Goal: Task Accomplishment & Management: Manage account settings

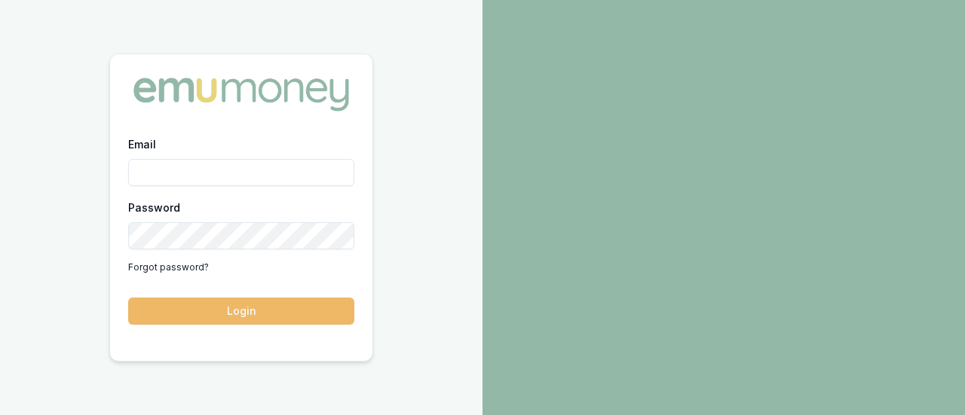
type input "jack.armstrong@emumoney.com.au"
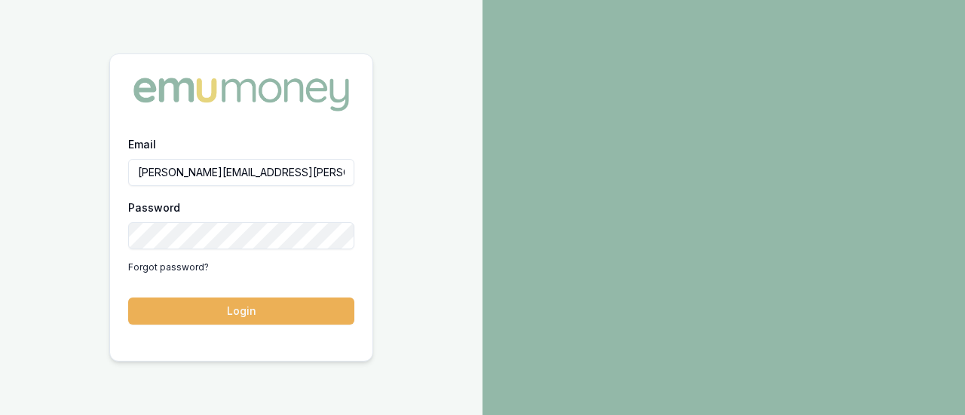
click at [281, 304] on button "Login" at bounding box center [241, 311] width 226 height 27
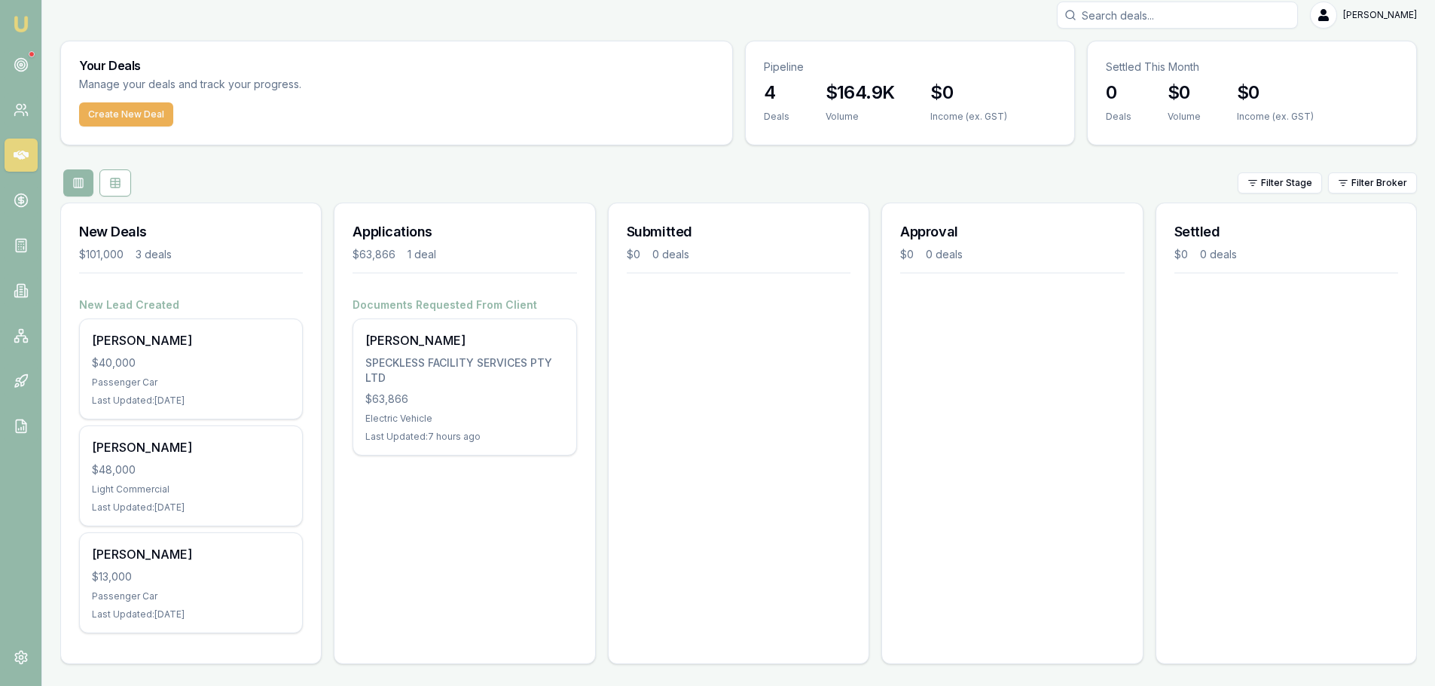
scroll to position [13, 0]
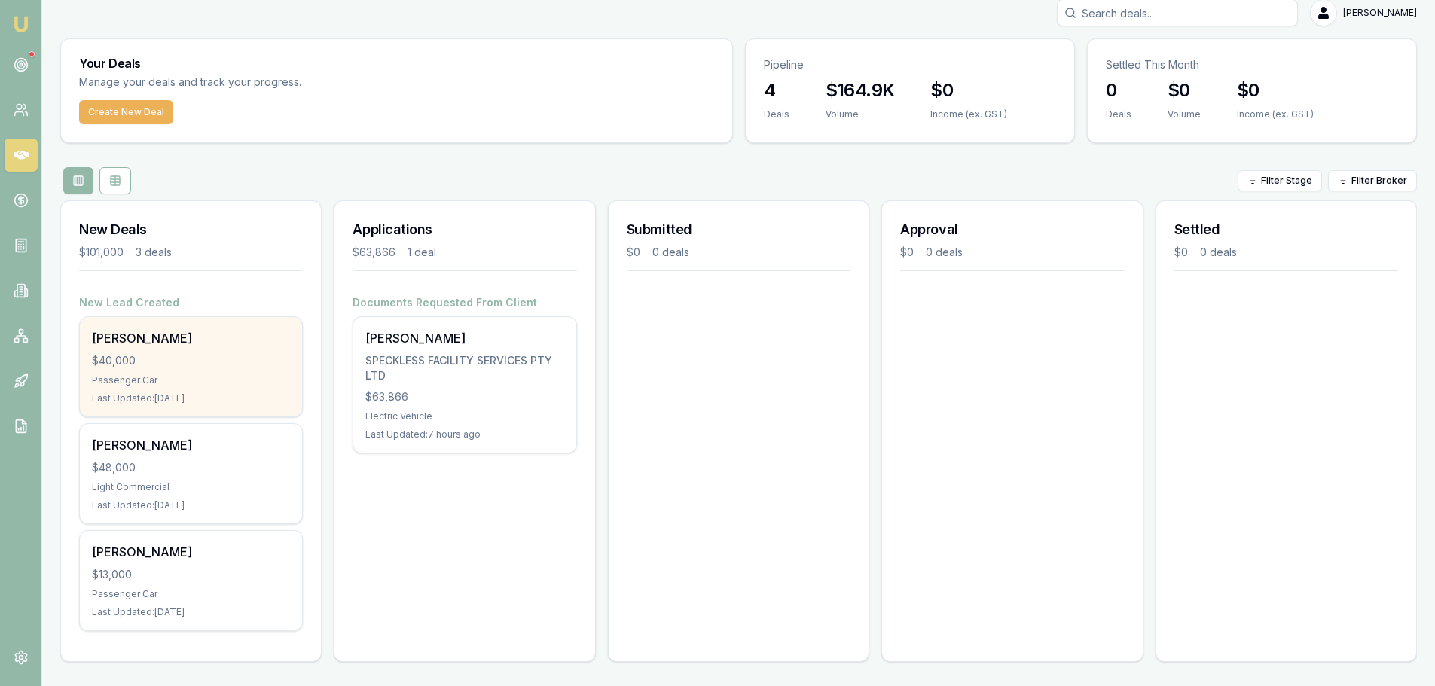
click at [218, 353] on div "$40,000" at bounding box center [191, 360] width 198 height 15
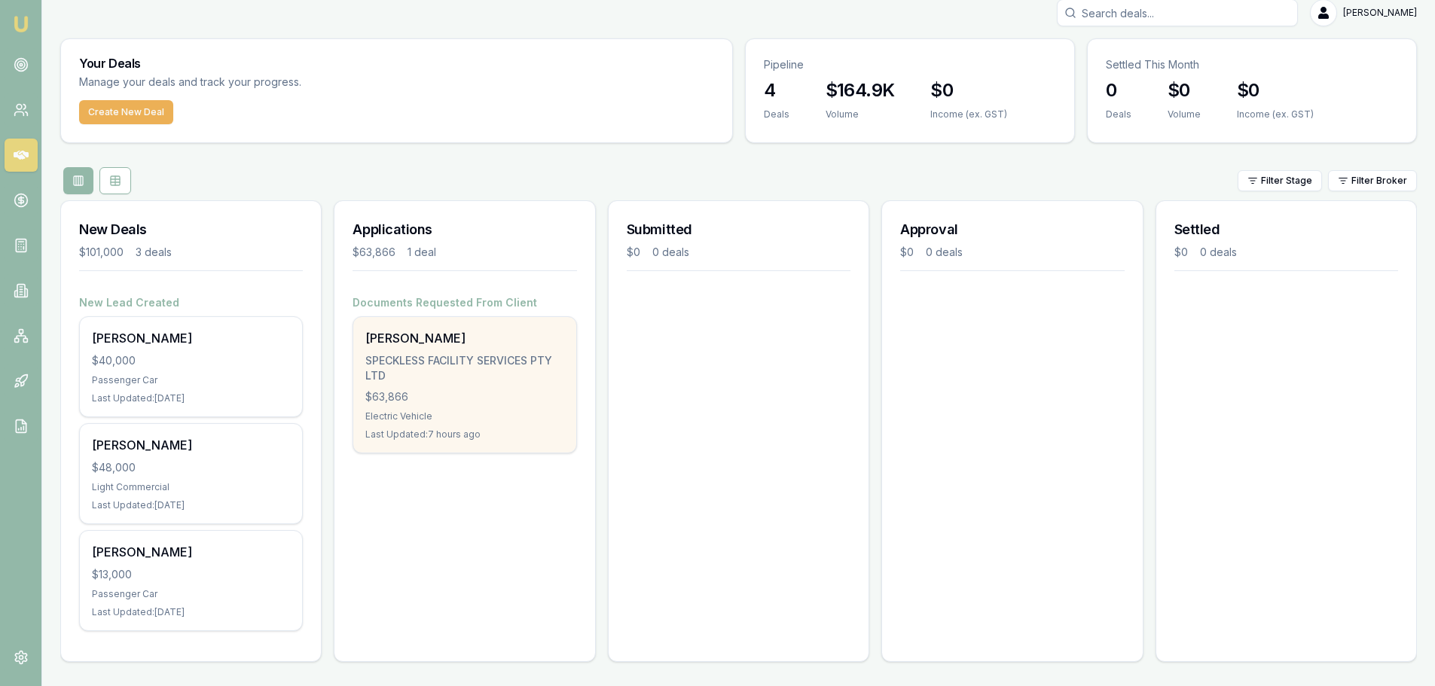
click at [520, 439] on div "Last Updated: 7 hours ago" at bounding box center [464, 435] width 198 height 12
click at [512, 443] on div "SHEHAN PUNCHINILAMELAGE SPECKLESS FACILITY SERVICES PTY LTD $63,866 Electric Ve…" at bounding box center [464, 385] width 222 height 136
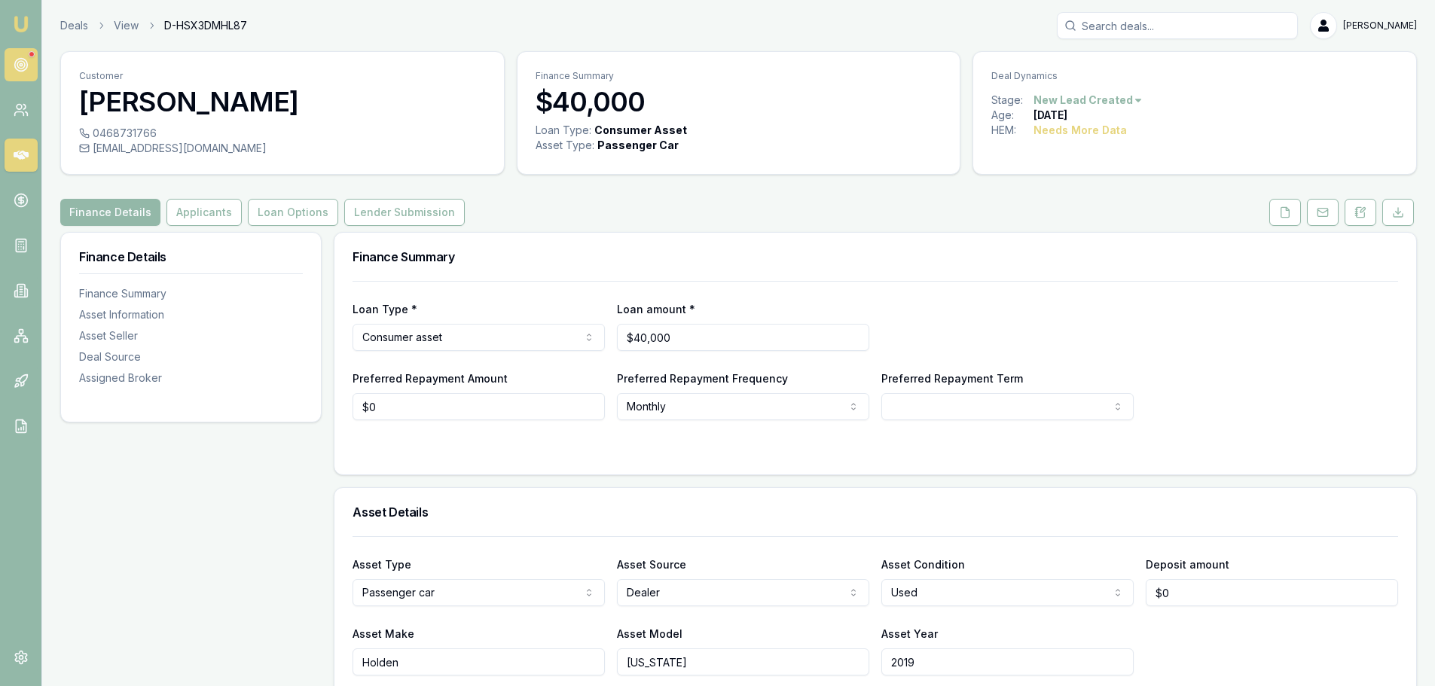
click at [29, 60] on link at bounding box center [21, 64] width 33 height 33
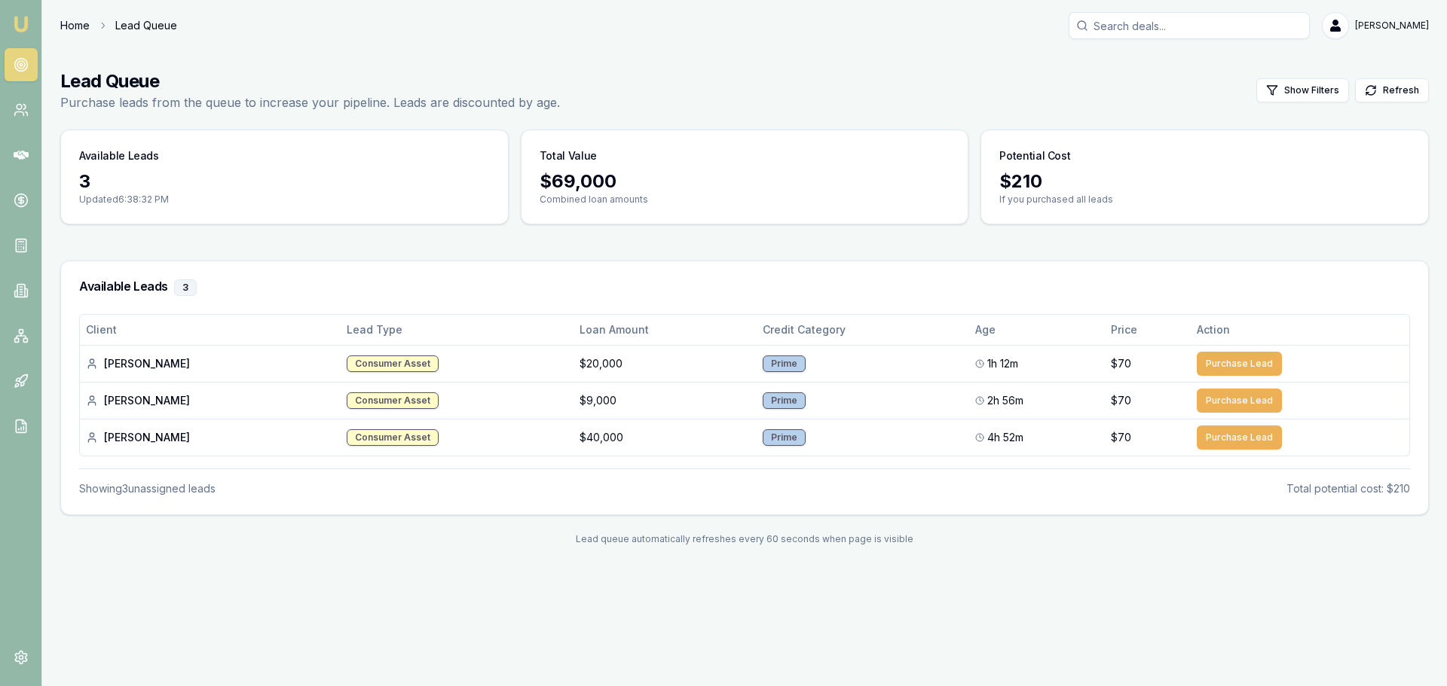
click at [68, 31] on link "Home" at bounding box center [74, 25] width 29 height 15
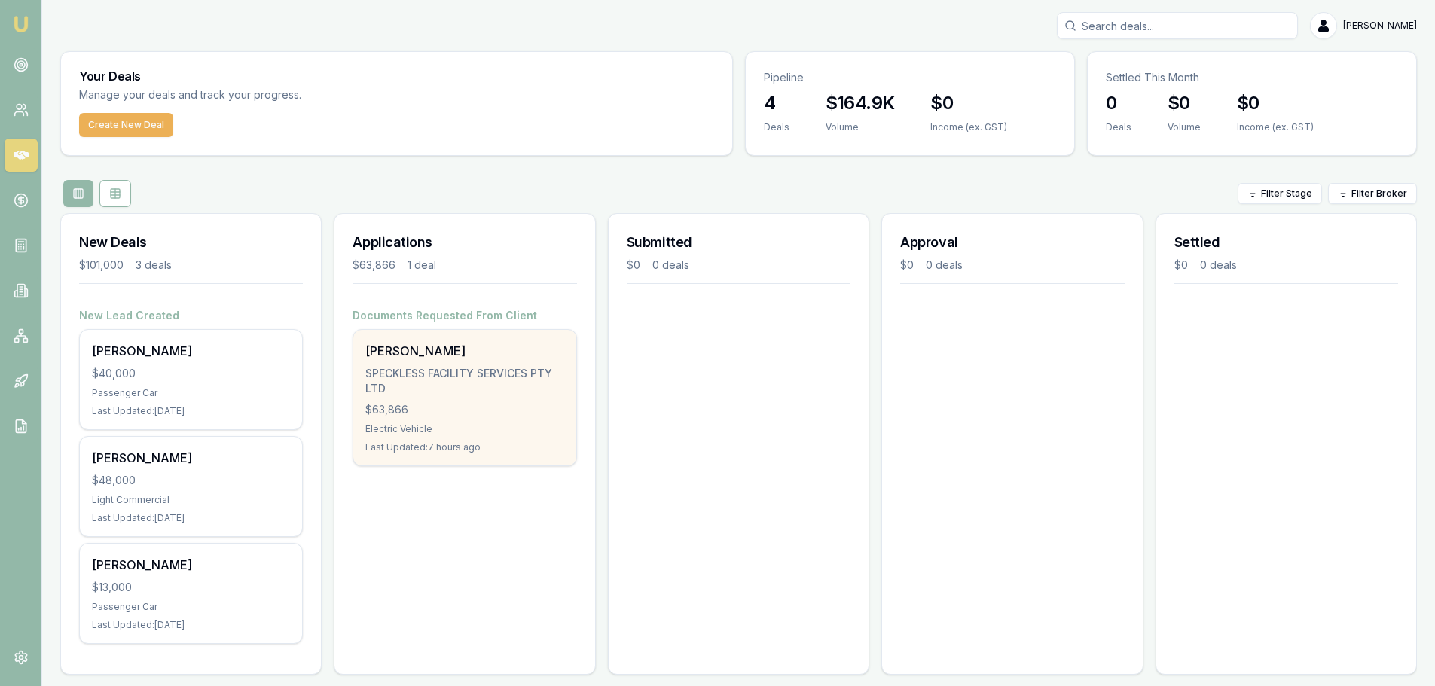
click at [436, 354] on div "SHEHAN PUNCHINILAMELAGE" at bounding box center [464, 351] width 198 height 18
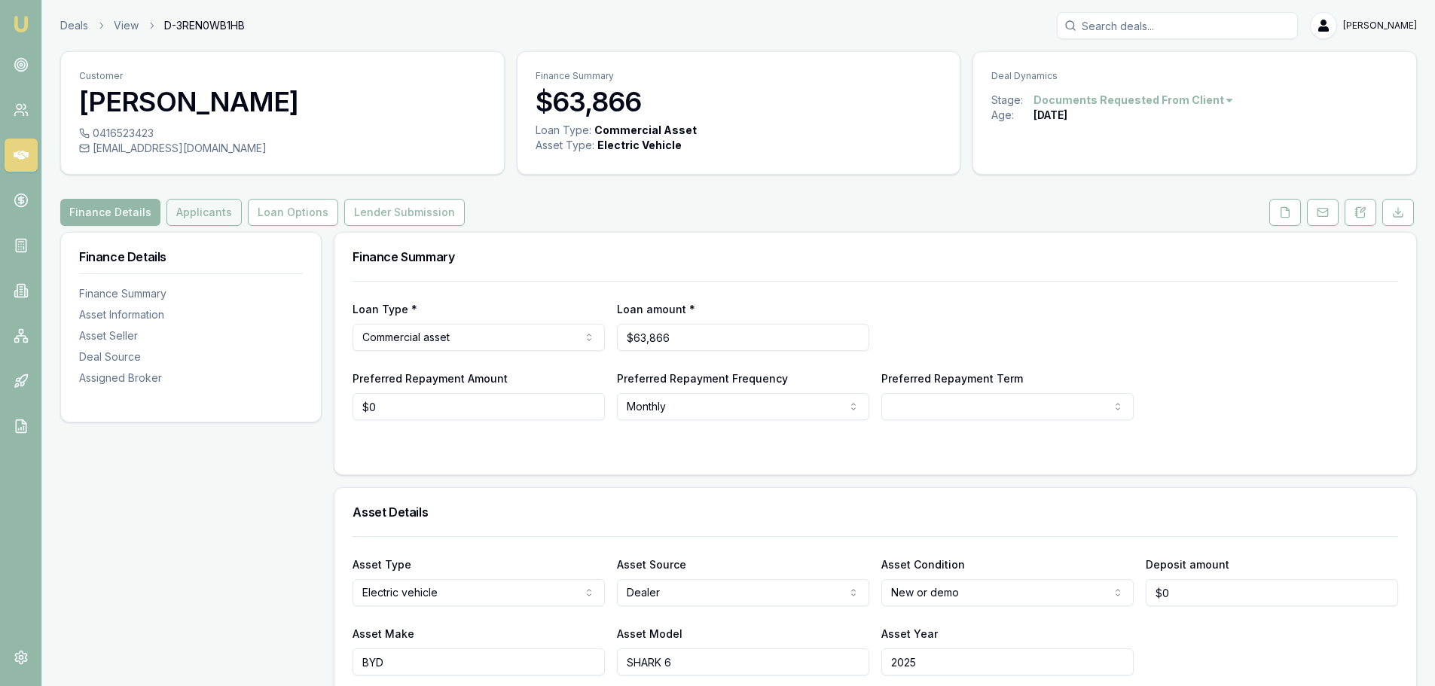
click at [183, 216] on button "Applicants" at bounding box center [204, 212] width 75 height 27
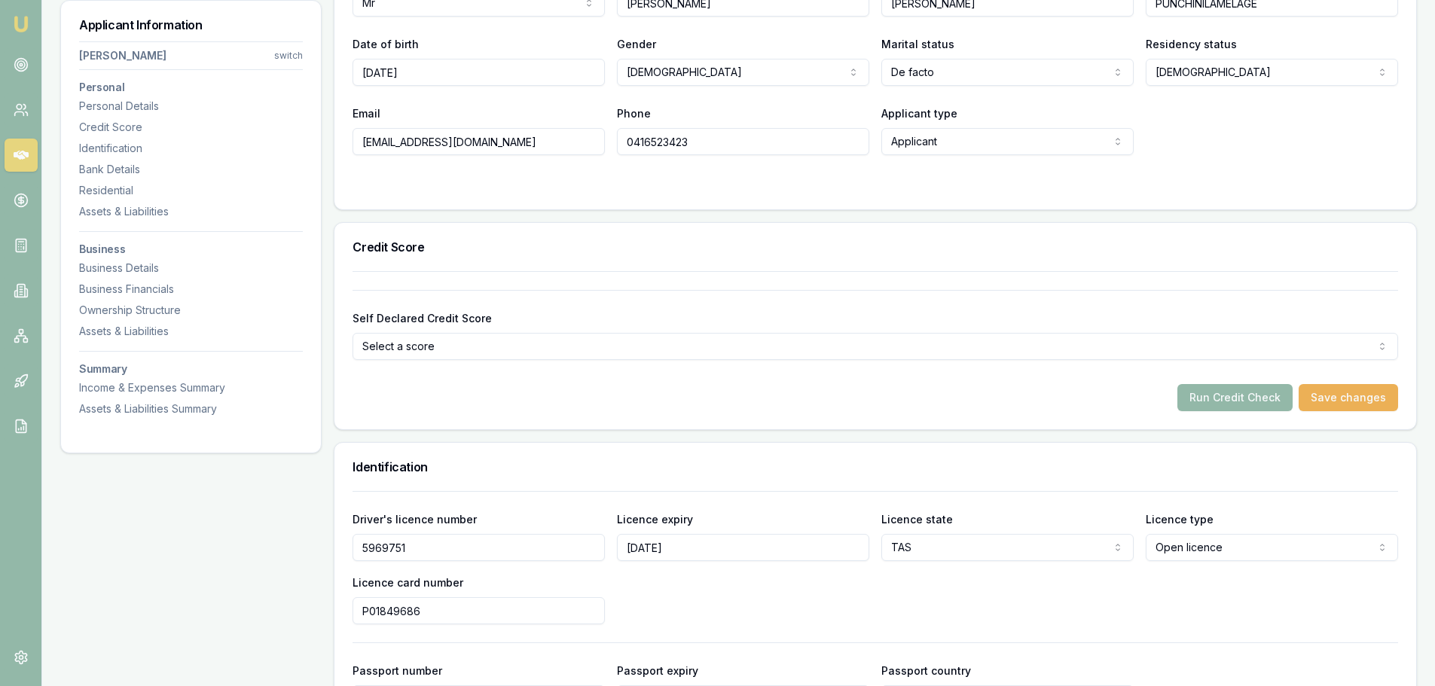
scroll to position [452, 0]
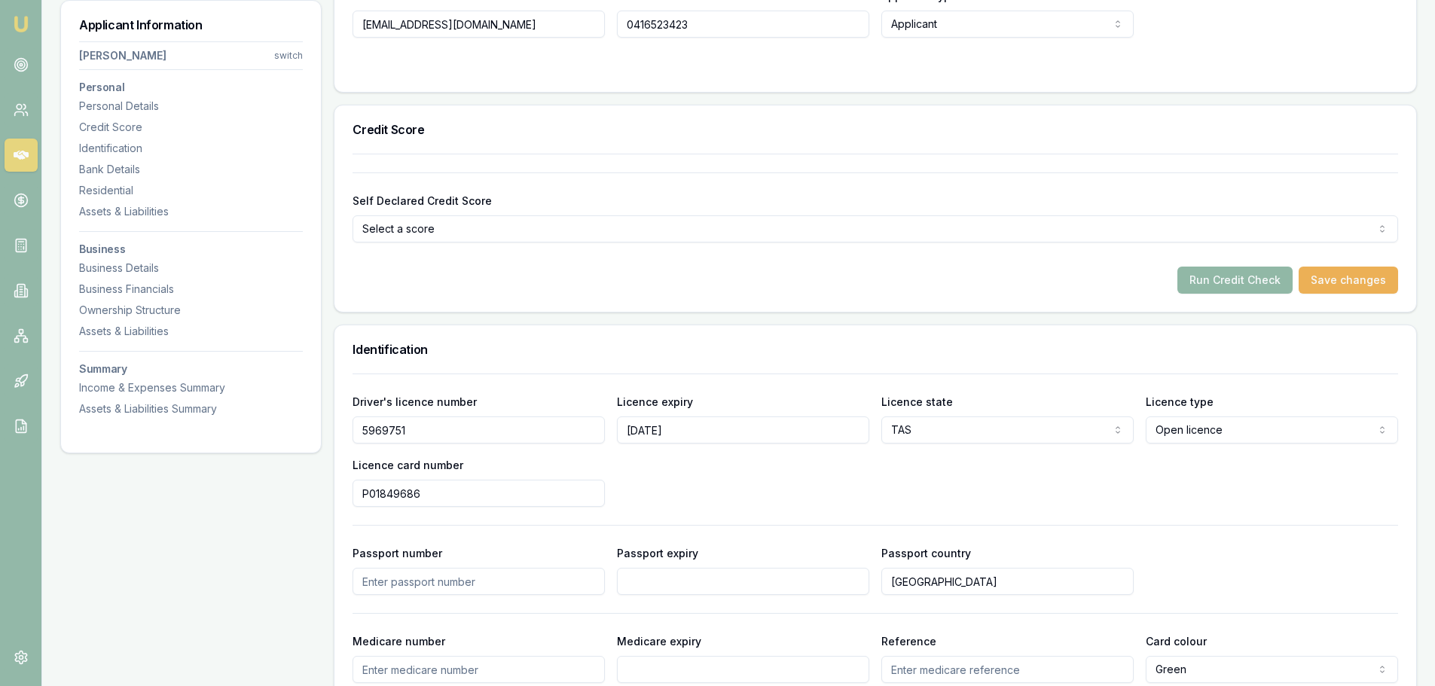
click at [1218, 290] on button "Run Credit Check" at bounding box center [1235, 280] width 115 height 27
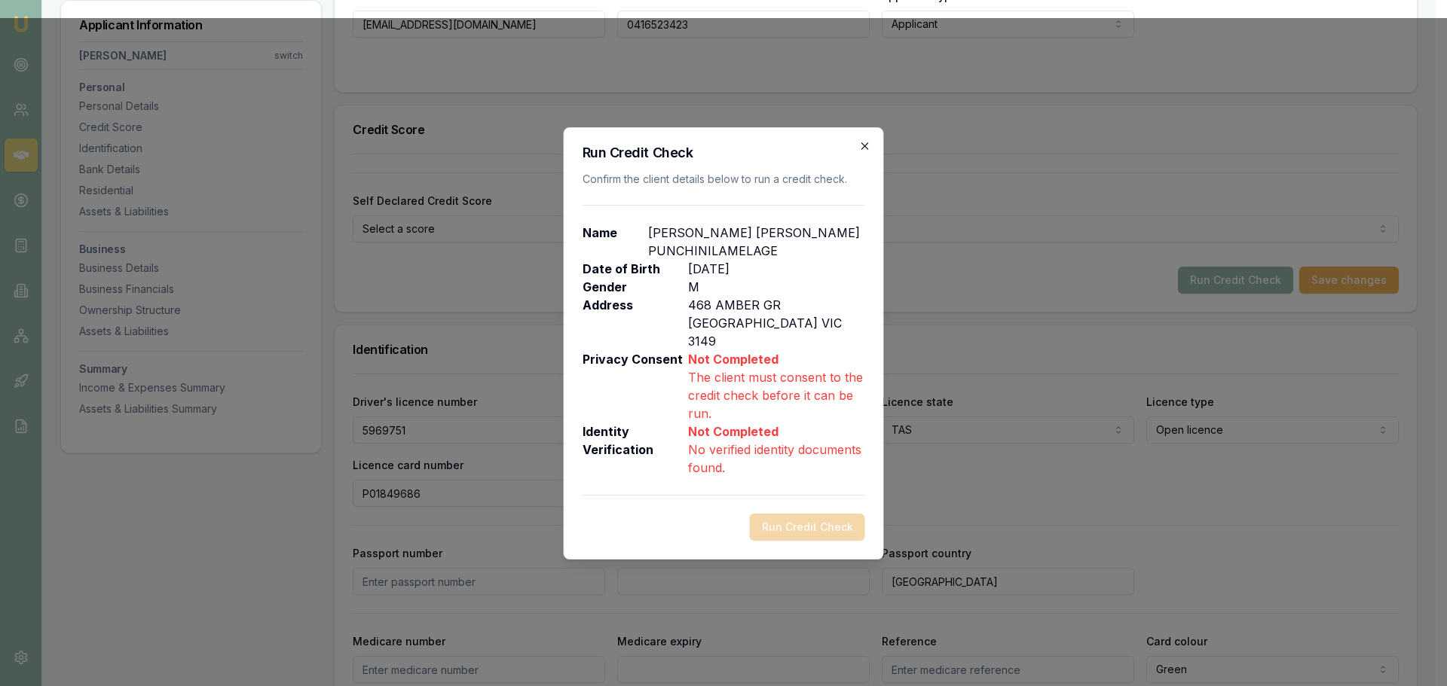
click at [868, 152] on icon "button" at bounding box center [865, 146] width 12 height 12
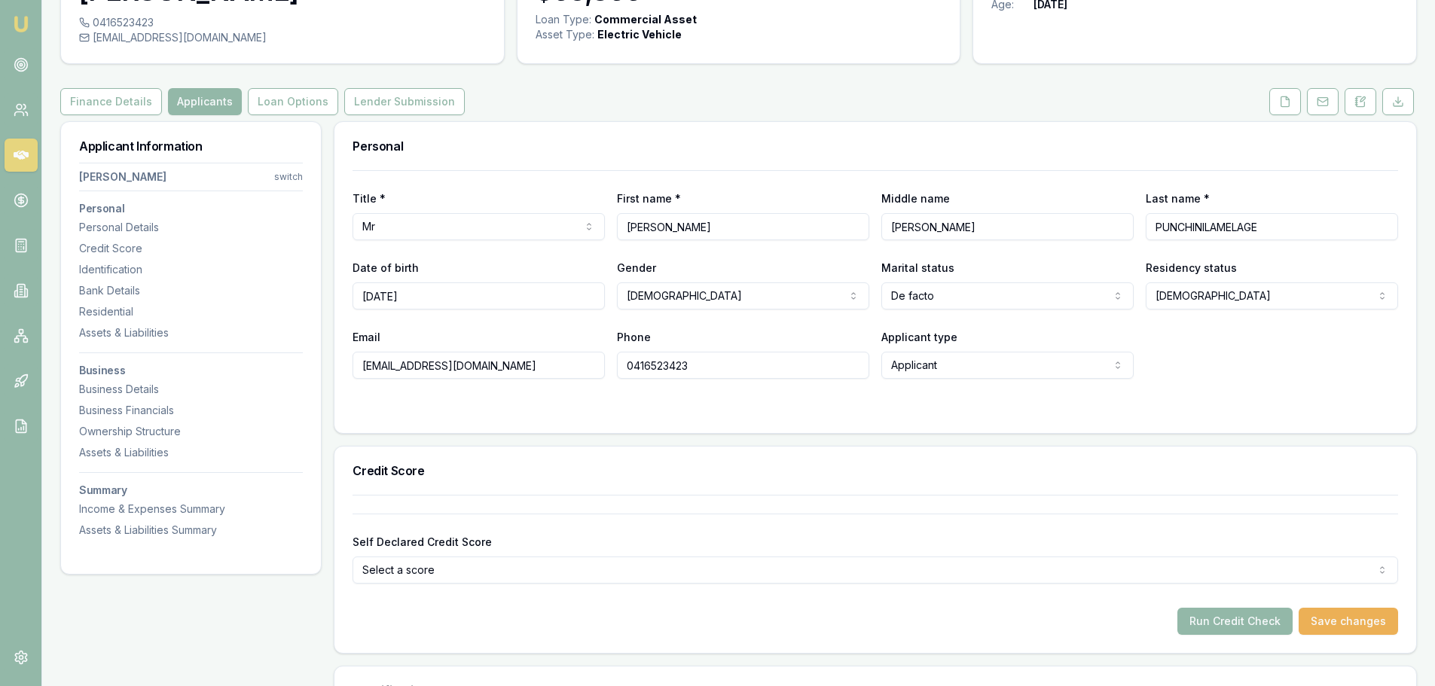
scroll to position [0, 0]
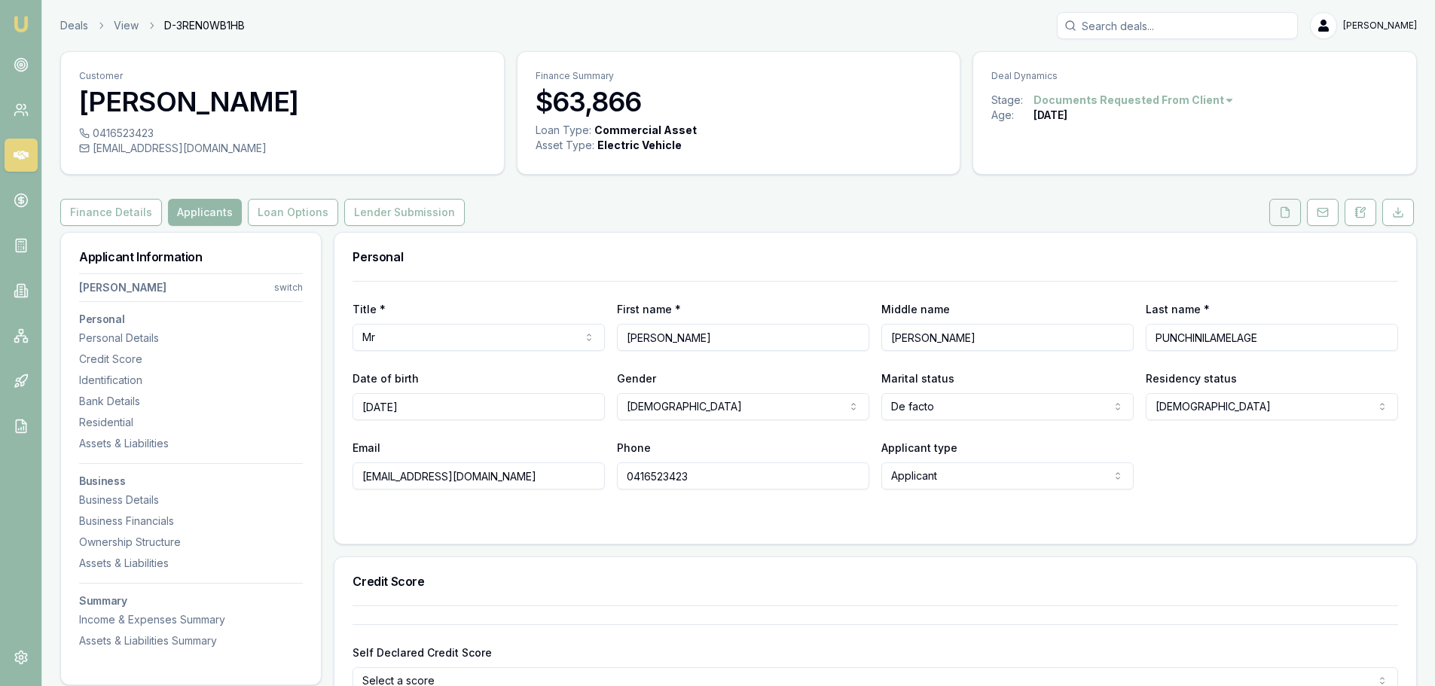
click at [1295, 215] on button at bounding box center [1286, 212] width 32 height 27
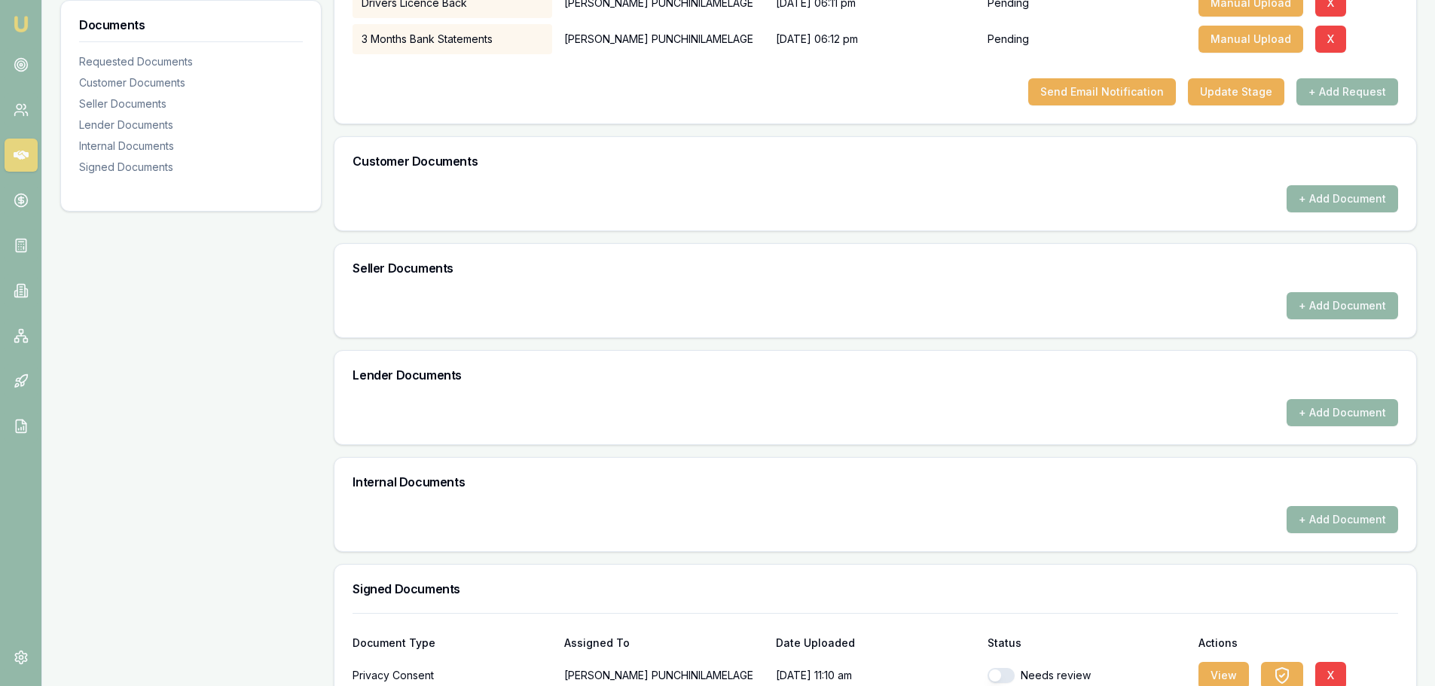
scroll to position [463, 0]
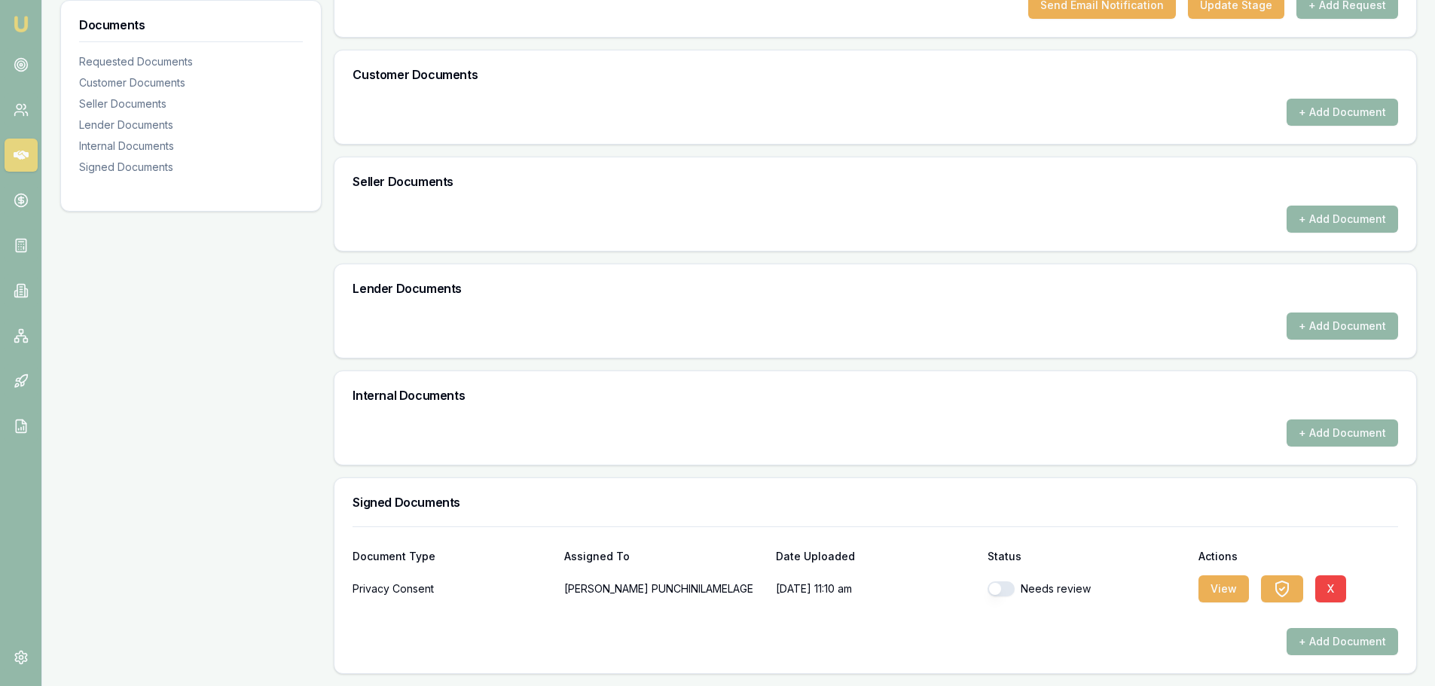
click at [995, 589] on button "button" at bounding box center [1001, 589] width 27 height 15
checkbox input "true"
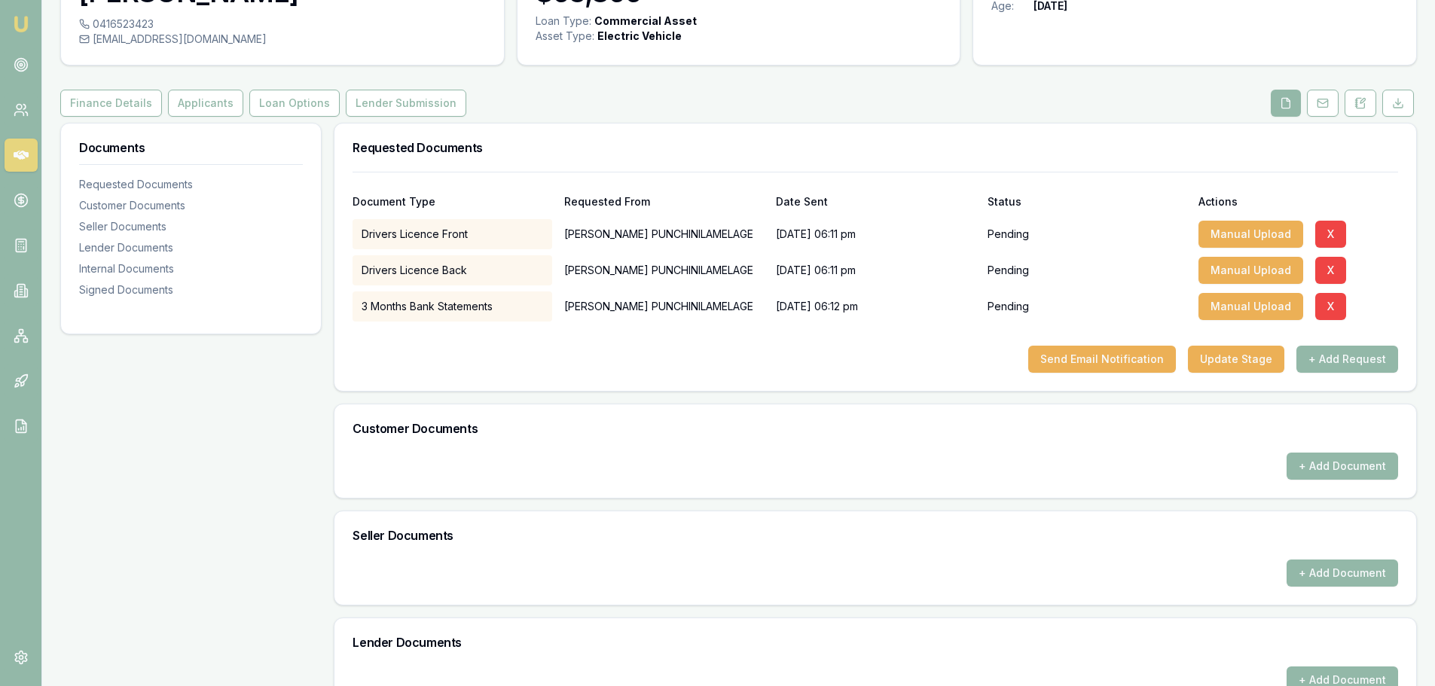
scroll to position [0, 0]
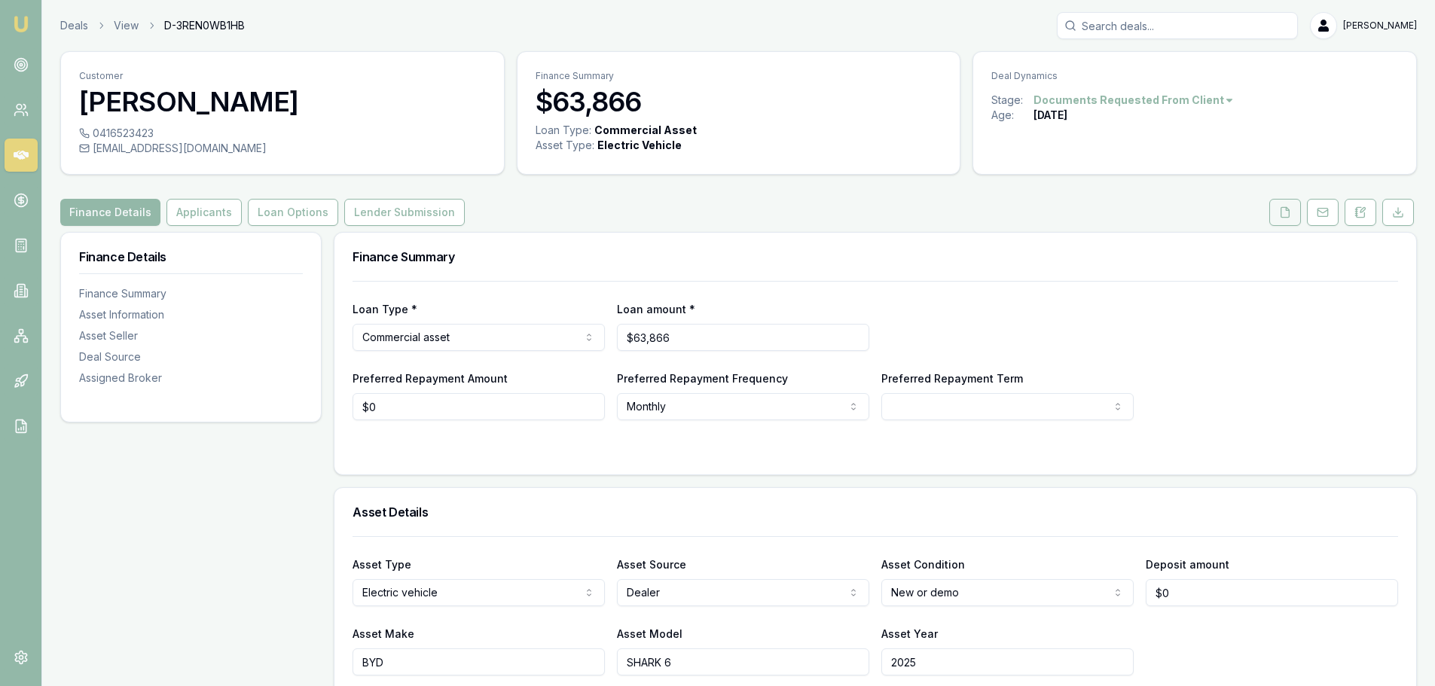
click at [1282, 216] on icon at bounding box center [1286, 212] width 8 height 10
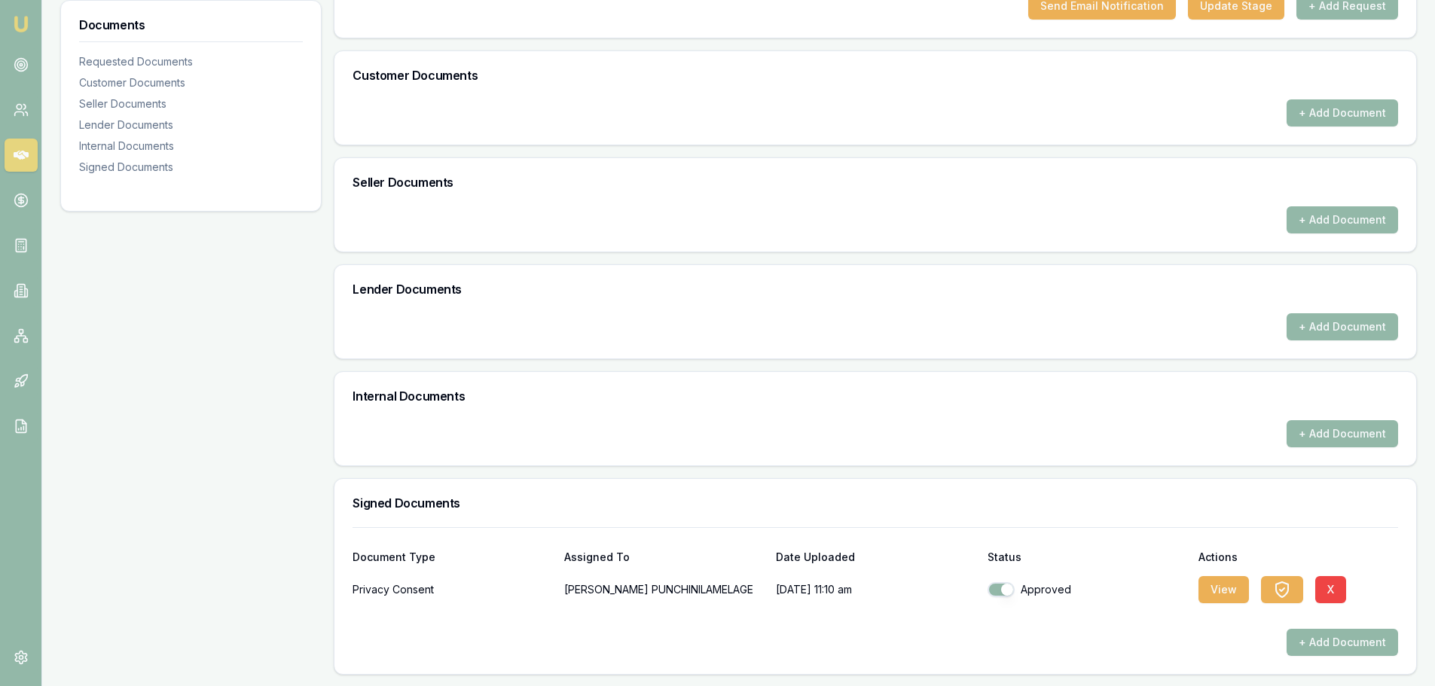
scroll to position [463, 0]
click at [1353, 109] on button "+ Add Document" at bounding box center [1343, 112] width 112 height 27
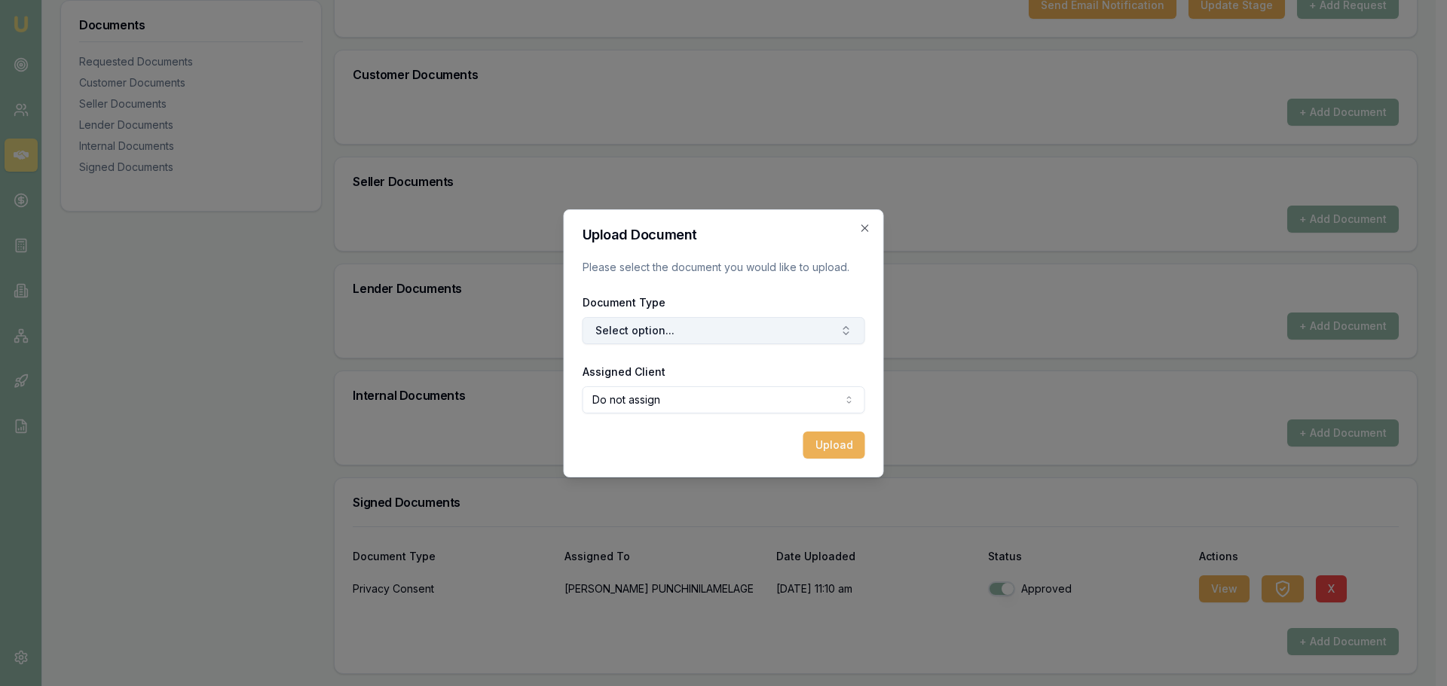
click at [669, 338] on button "Select option..." at bounding box center [723, 330] width 283 height 27
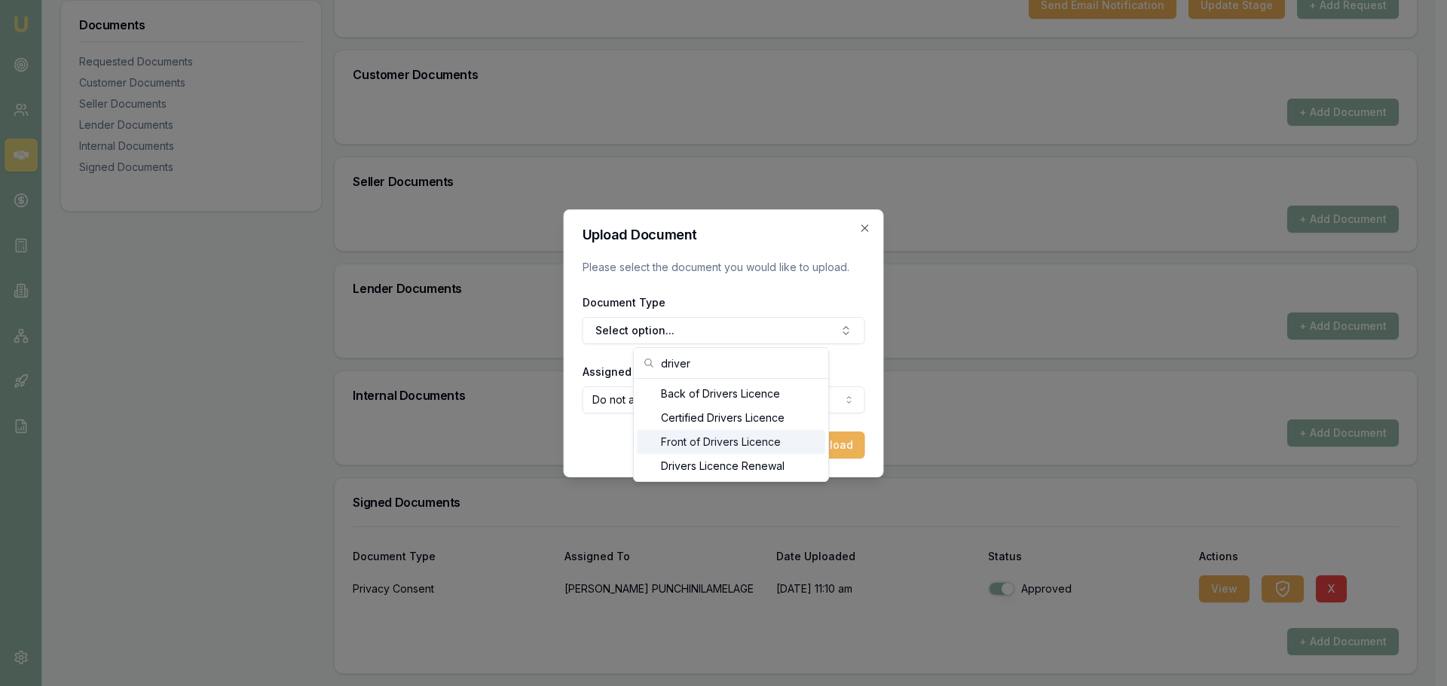
type input "driver"
click at [727, 446] on div "Front of Drivers Licence" at bounding box center [731, 442] width 188 height 24
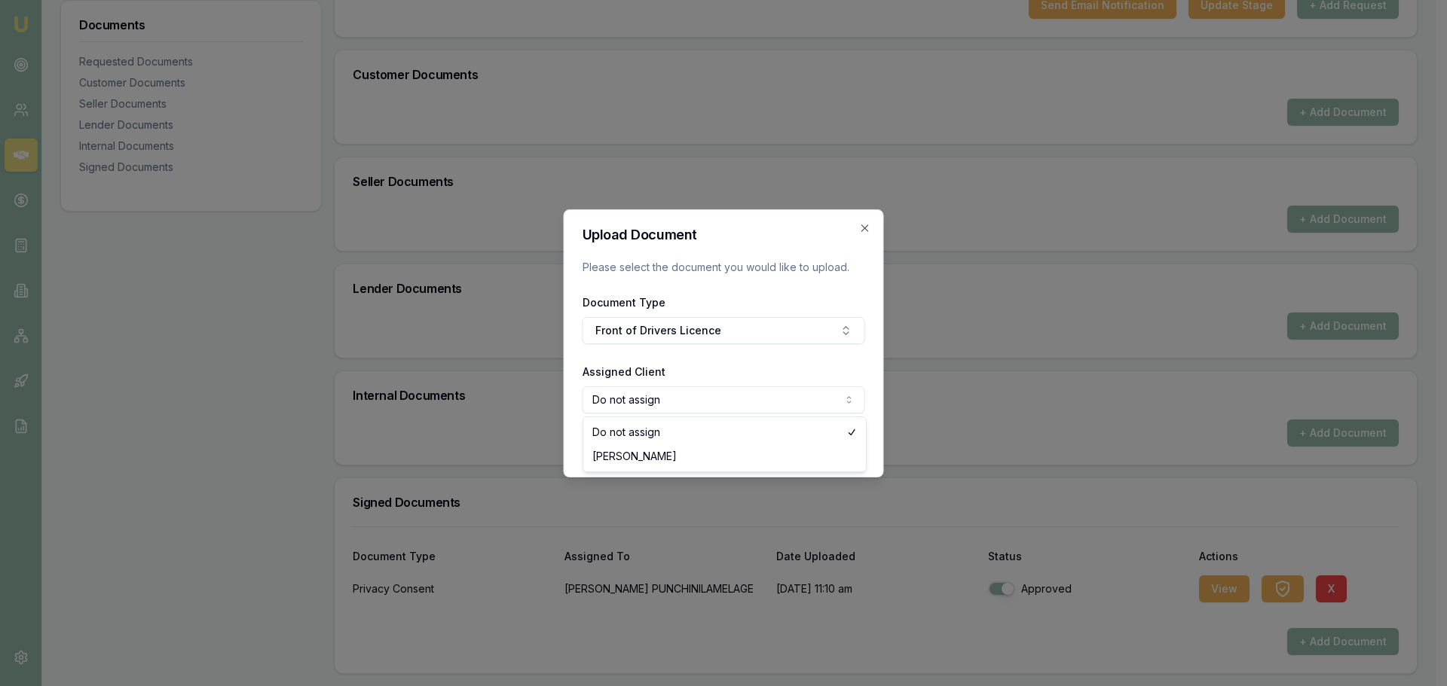
select select "U-X4IVWR1WSU"
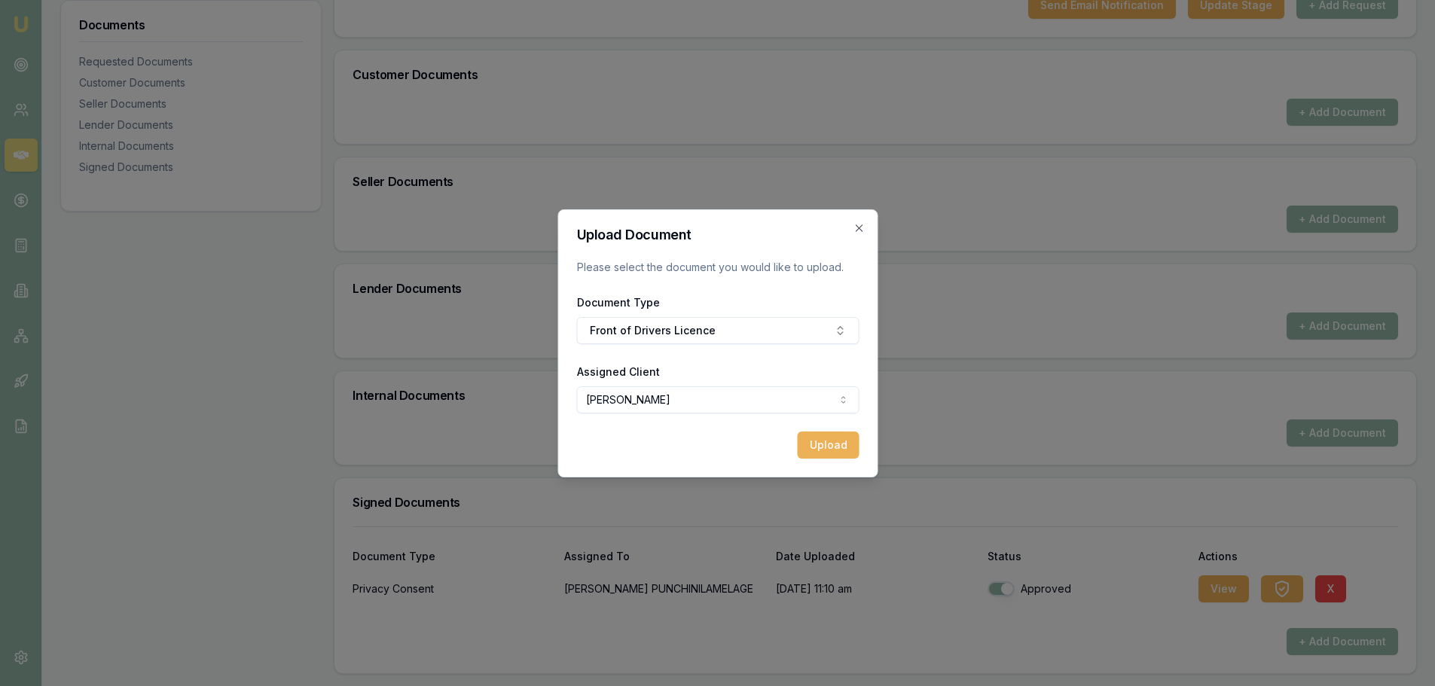
drag, startPoint x: 699, startPoint y: 437, endPoint x: 786, endPoint y: 443, distance: 86.9
click at [708, 437] on div "Upload" at bounding box center [717, 445] width 283 height 27
click at [817, 445] on button "Upload" at bounding box center [828, 445] width 62 height 27
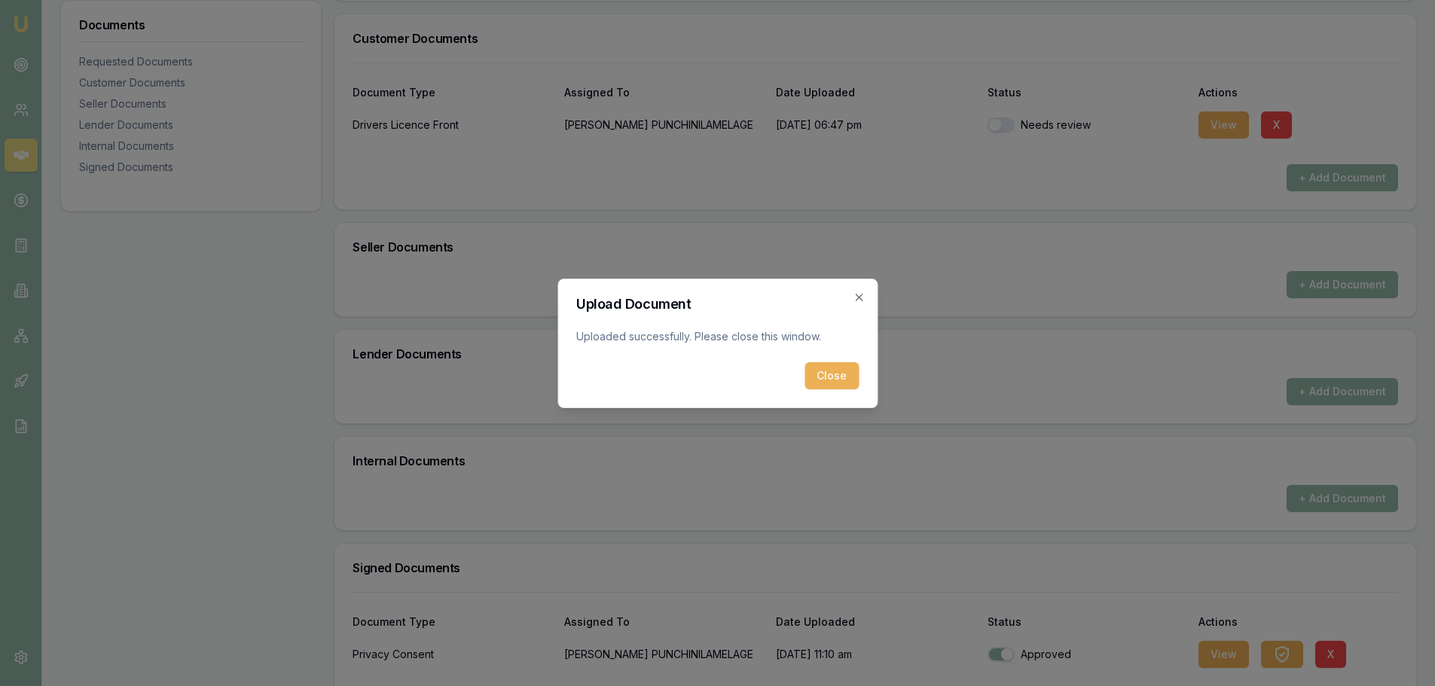
click at [848, 378] on button "Close" at bounding box center [832, 375] width 54 height 27
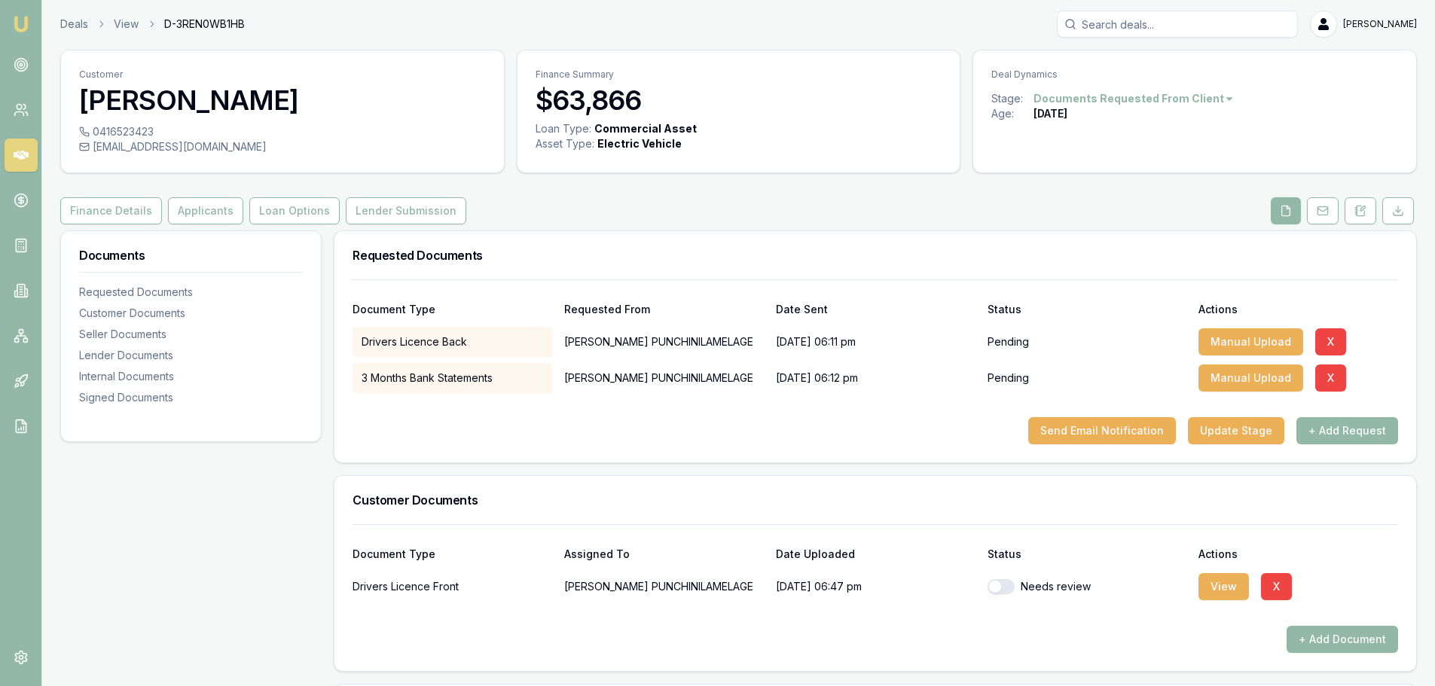
scroll to position [0, 0]
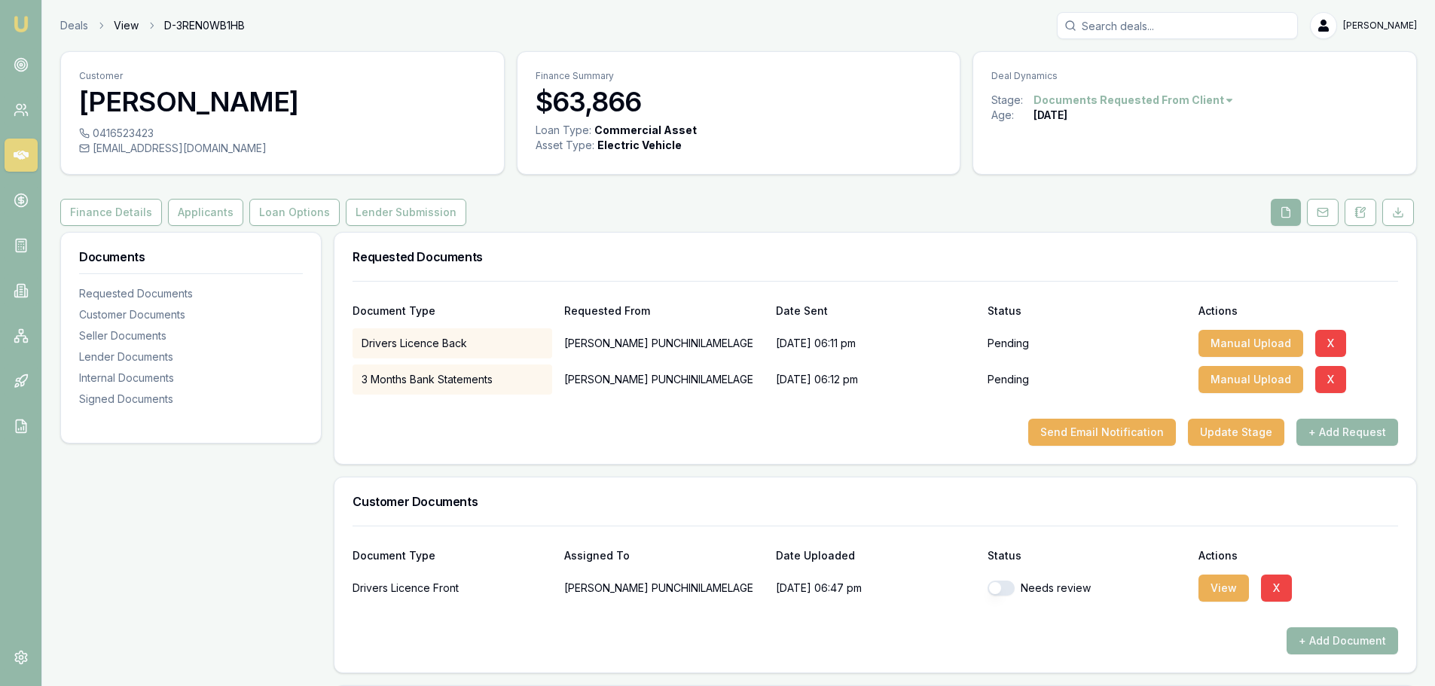
click at [122, 25] on link "View" at bounding box center [126, 25] width 25 height 15
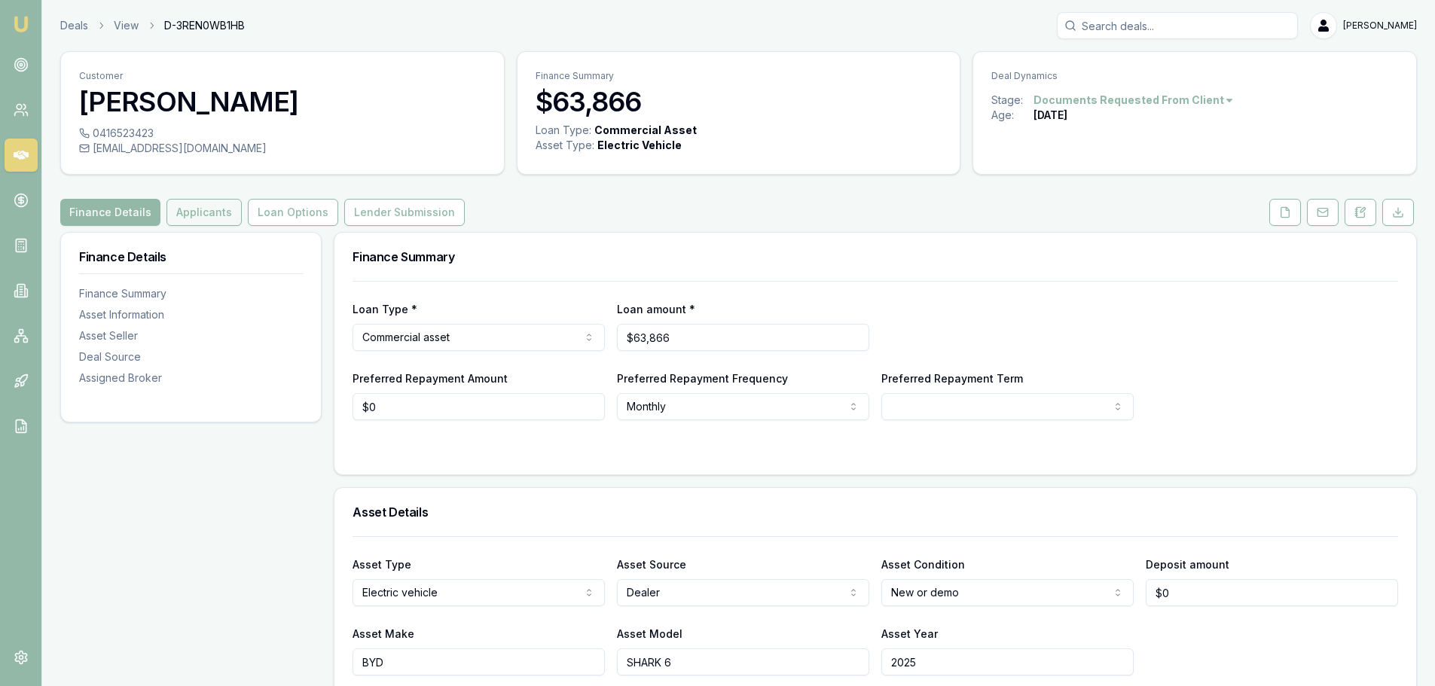
click at [192, 213] on button "Applicants" at bounding box center [204, 212] width 75 height 27
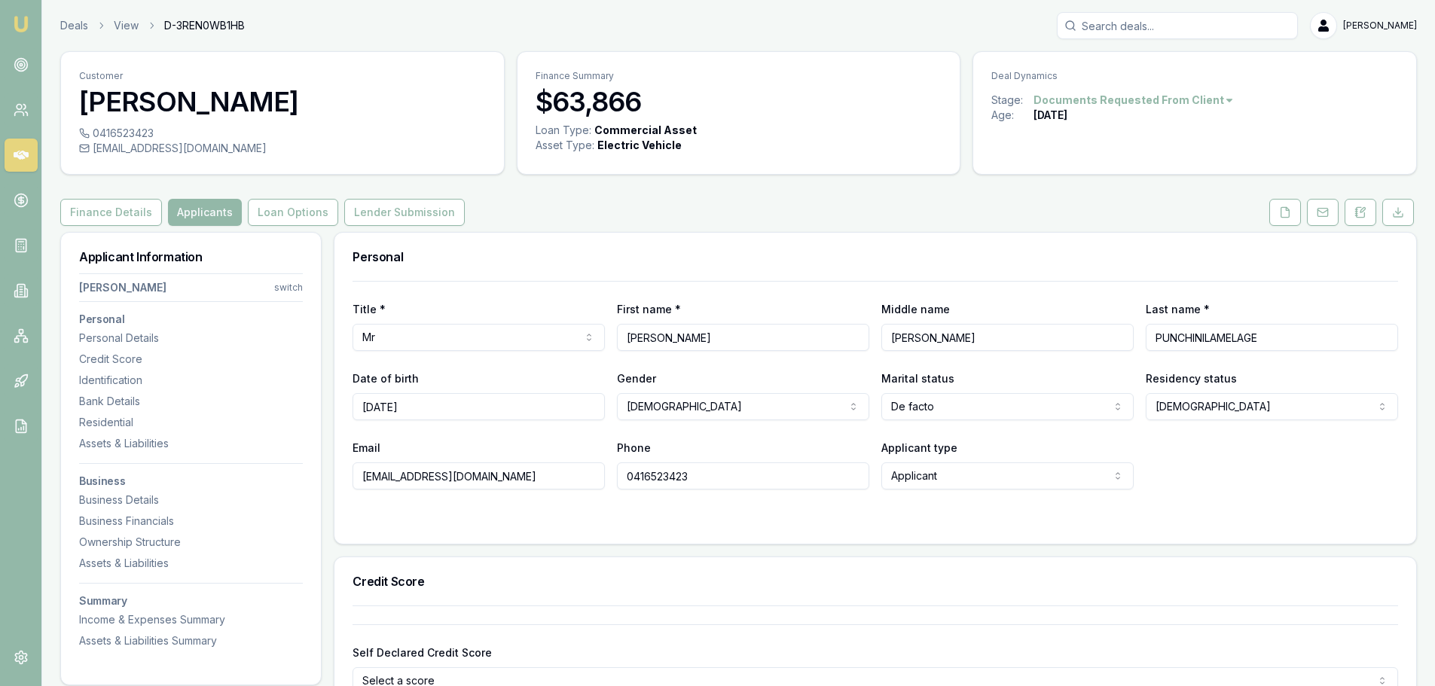
scroll to position [226, 0]
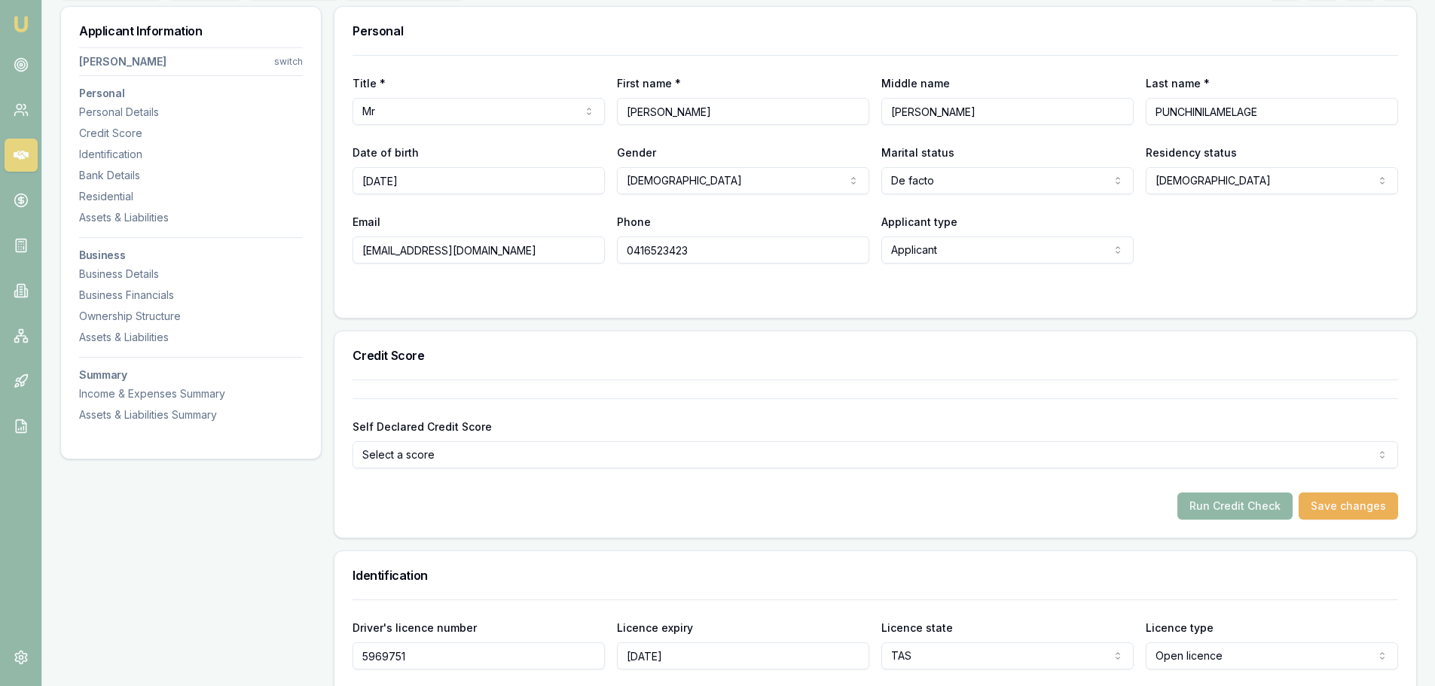
click at [1216, 506] on button "Run Credit Check" at bounding box center [1235, 506] width 115 height 27
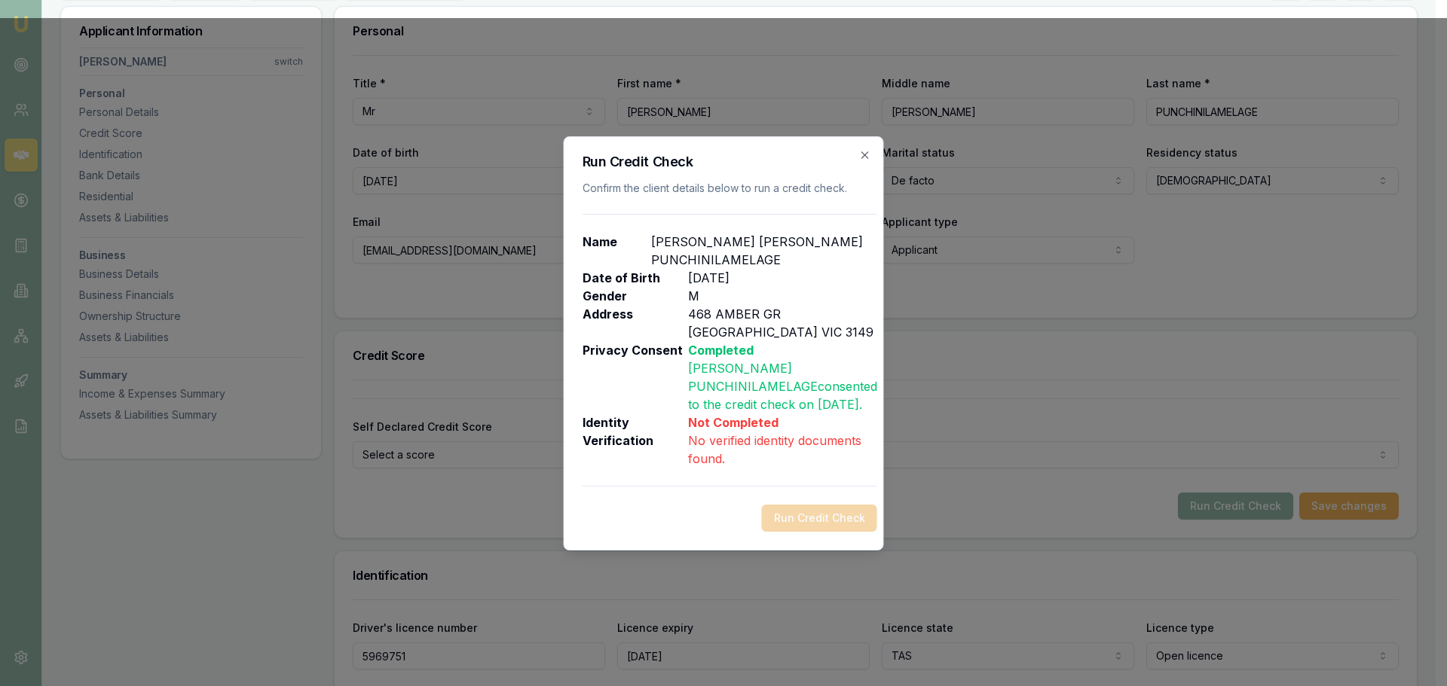
drag, startPoint x: 966, startPoint y: 403, endPoint x: 964, endPoint y: 384, distance: 19.0
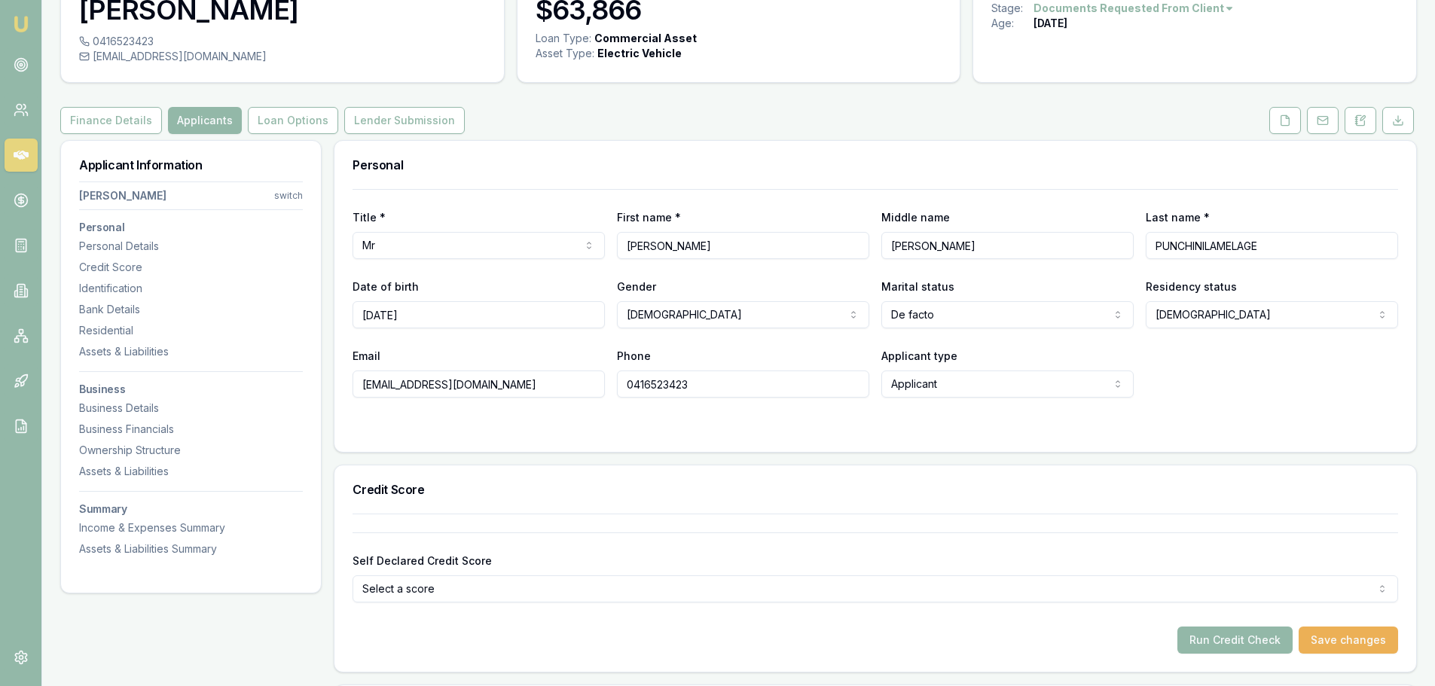
scroll to position [0, 0]
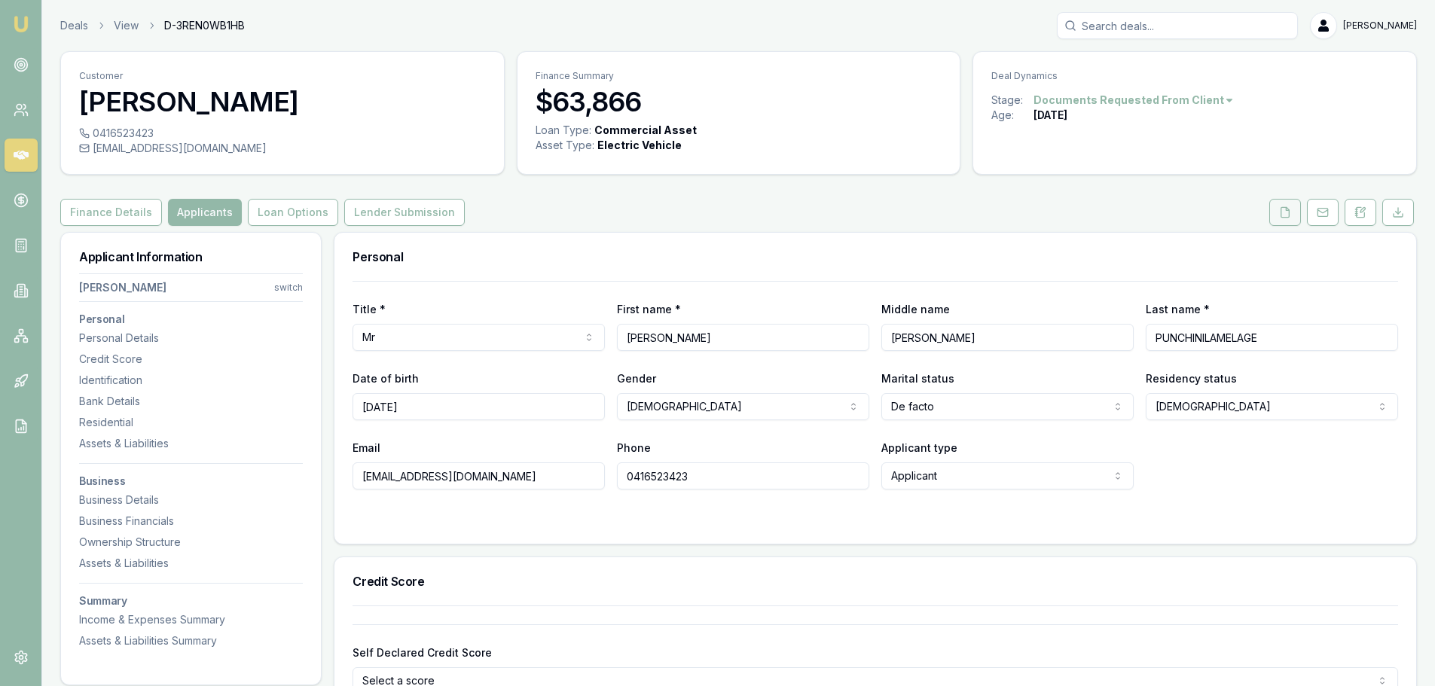
click at [1285, 213] on icon at bounding box center [1286, 212] width 12 height 12
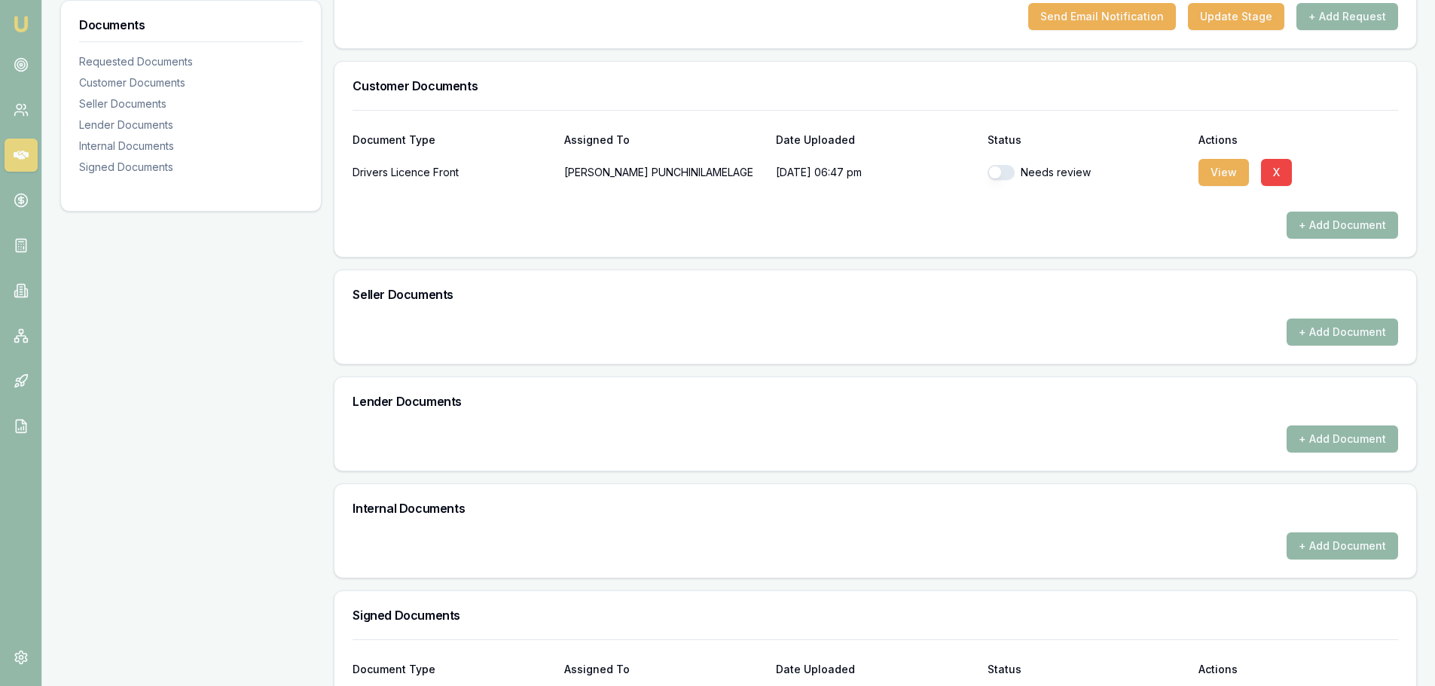
scroll to position [228, 0]
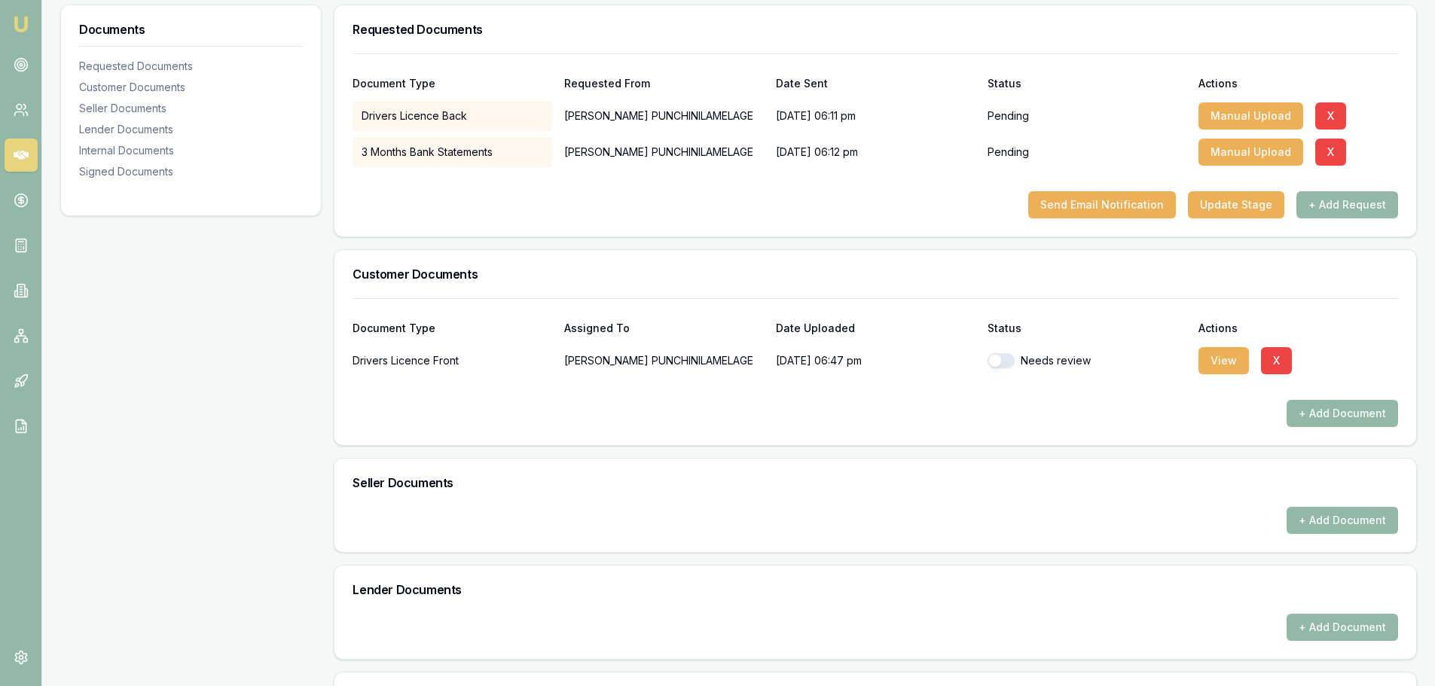
click at [998, 364] on button "button" at bounding box center [1001, 360] width 27 height 15
checkbox input "true"
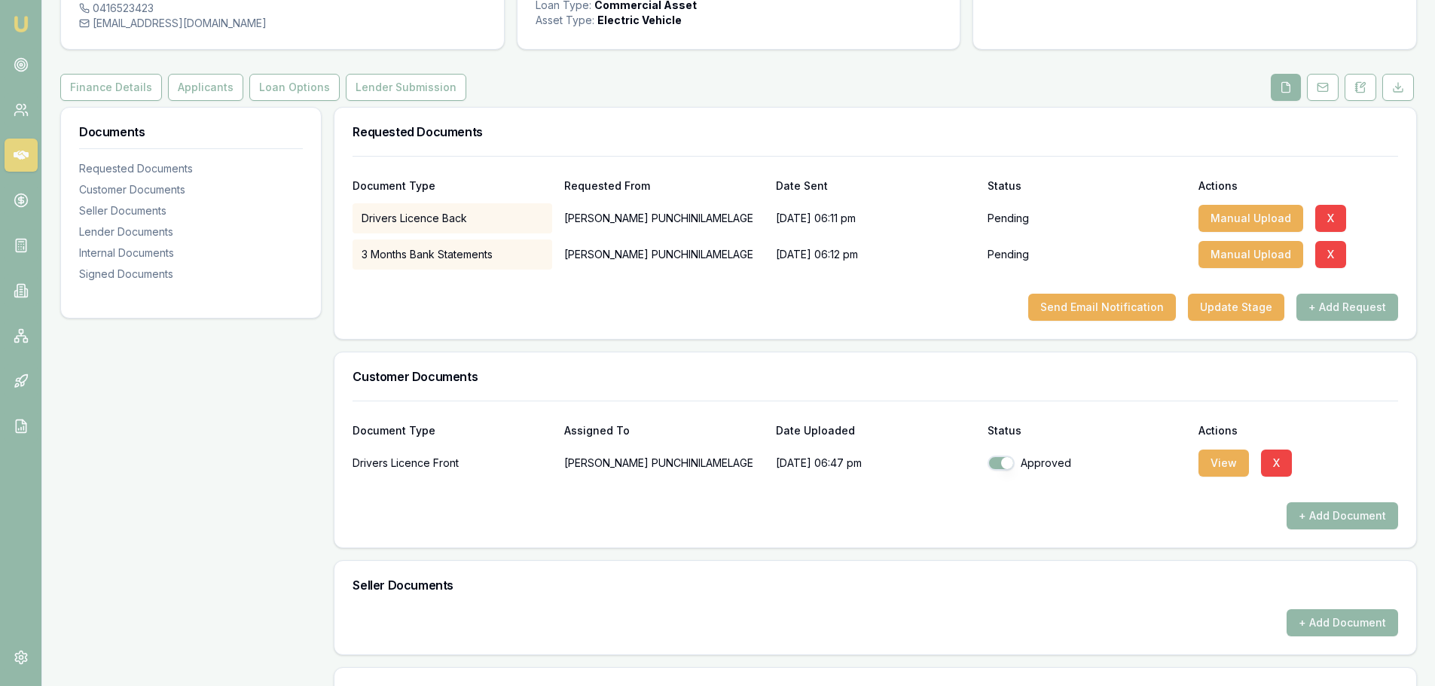
scroll to position [0, 0]
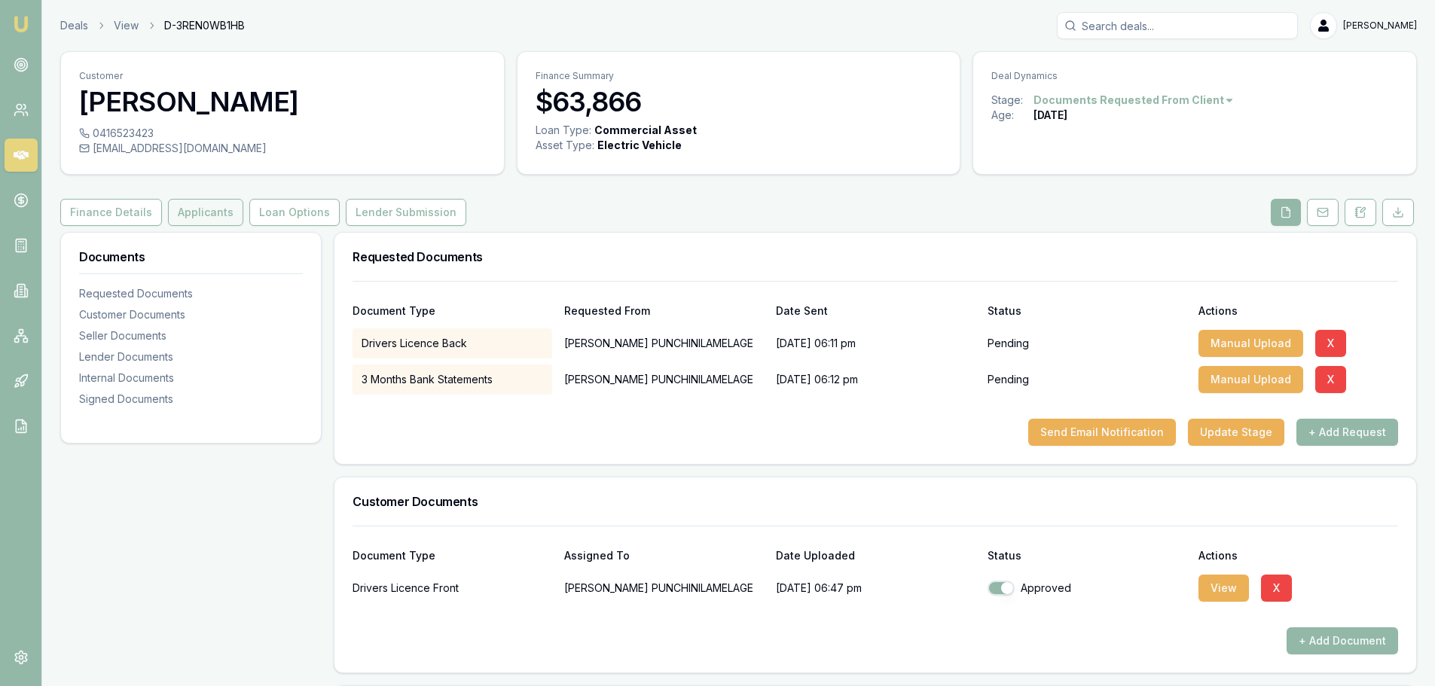
click at [220, 206] on button "Applicants" at bounding box center [205, 212] width 75 height 27
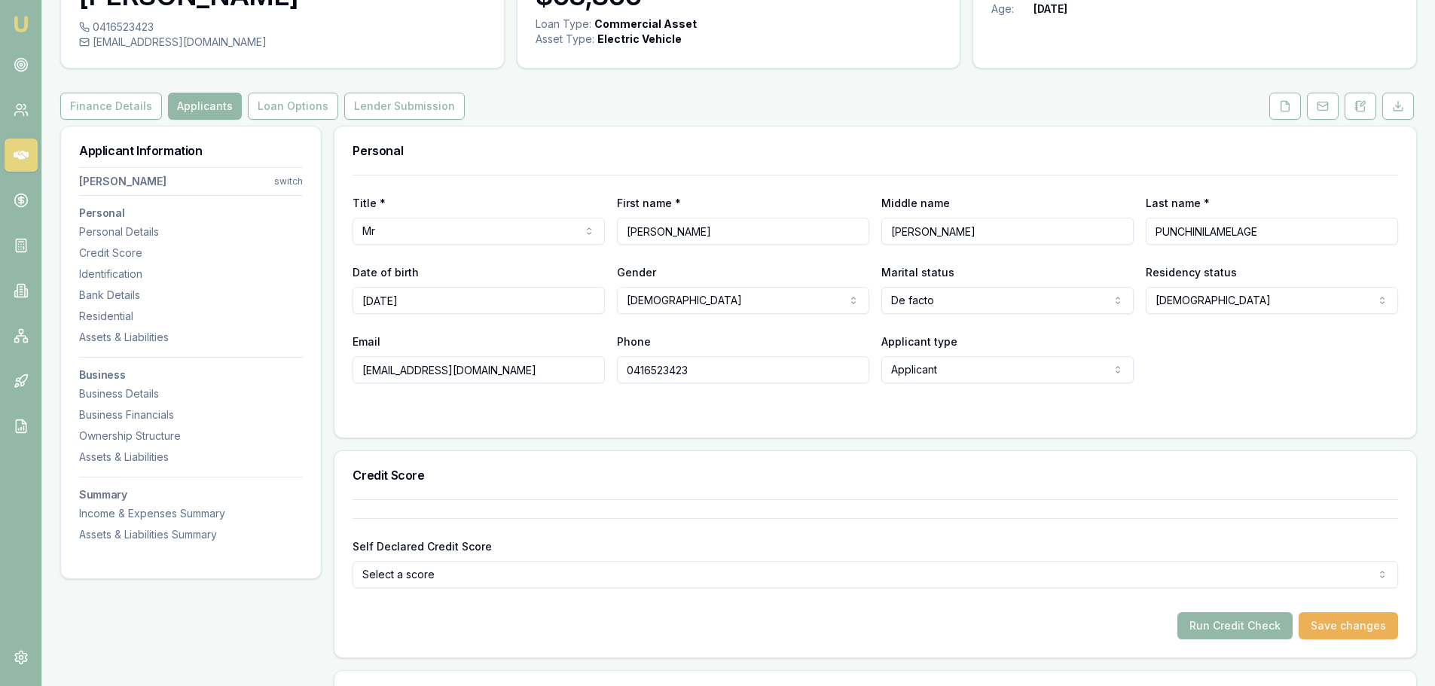
scroll to position [301, 0]
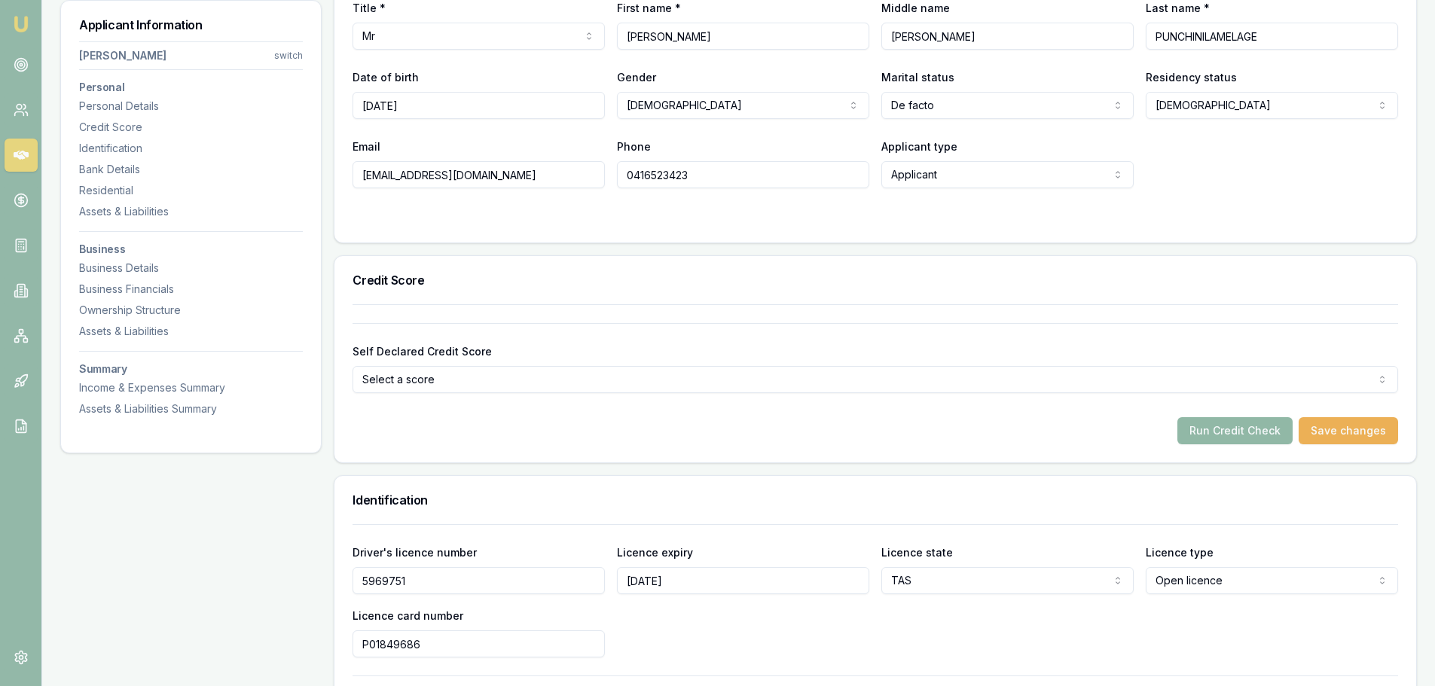
click at [1224, 436] on button "Run Credit Check" at bounding box center [1235, 430] width 115 height 27
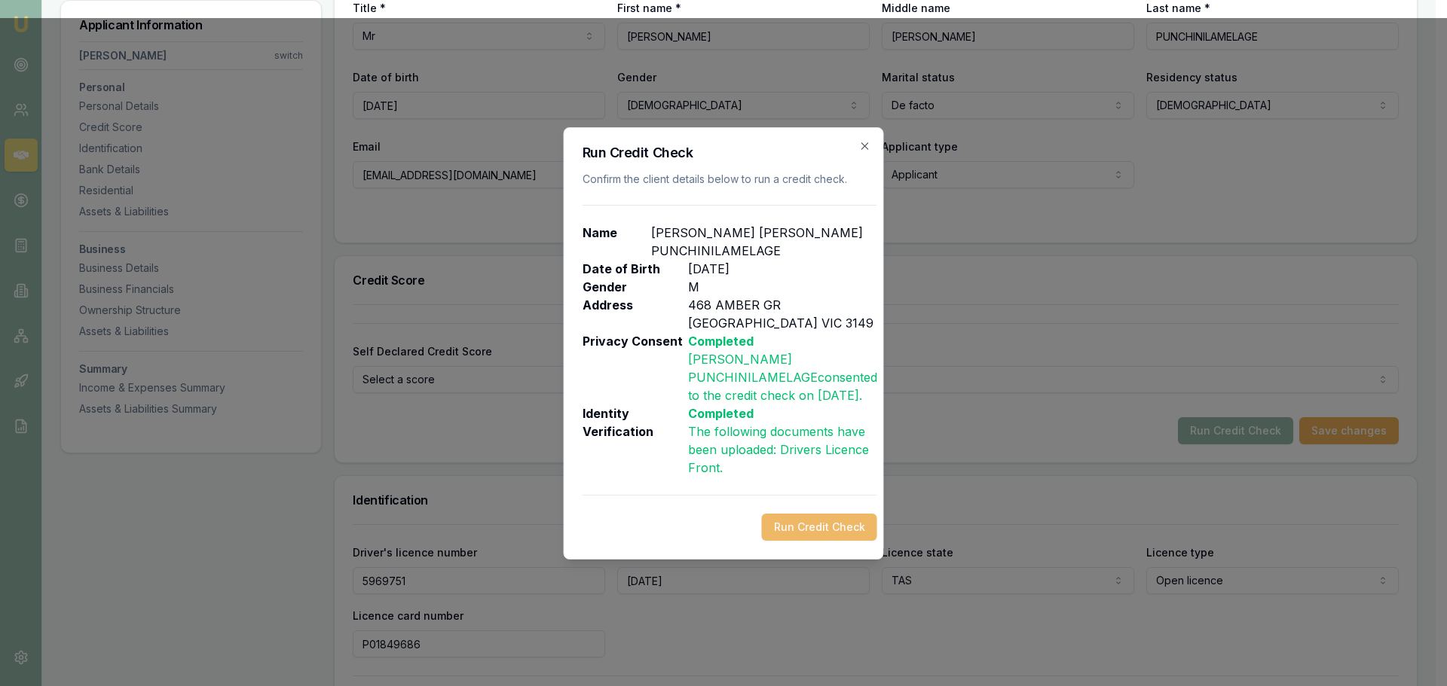
click at [795, 533] on button "Run Credit Check" at bounding box center [819, 527] width 115 height 27
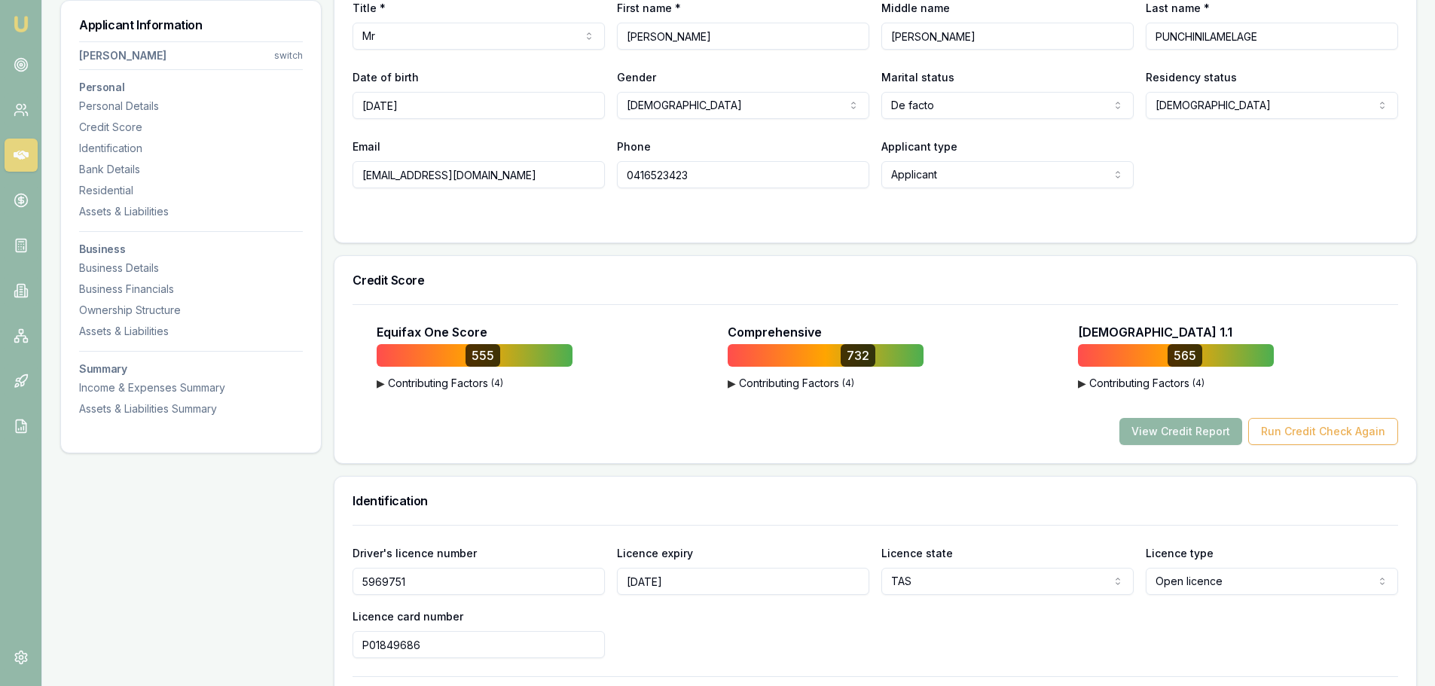
click at [1202, 438] on button "View Credit Report" at bounding box center [1181, 431] width 123 height 27
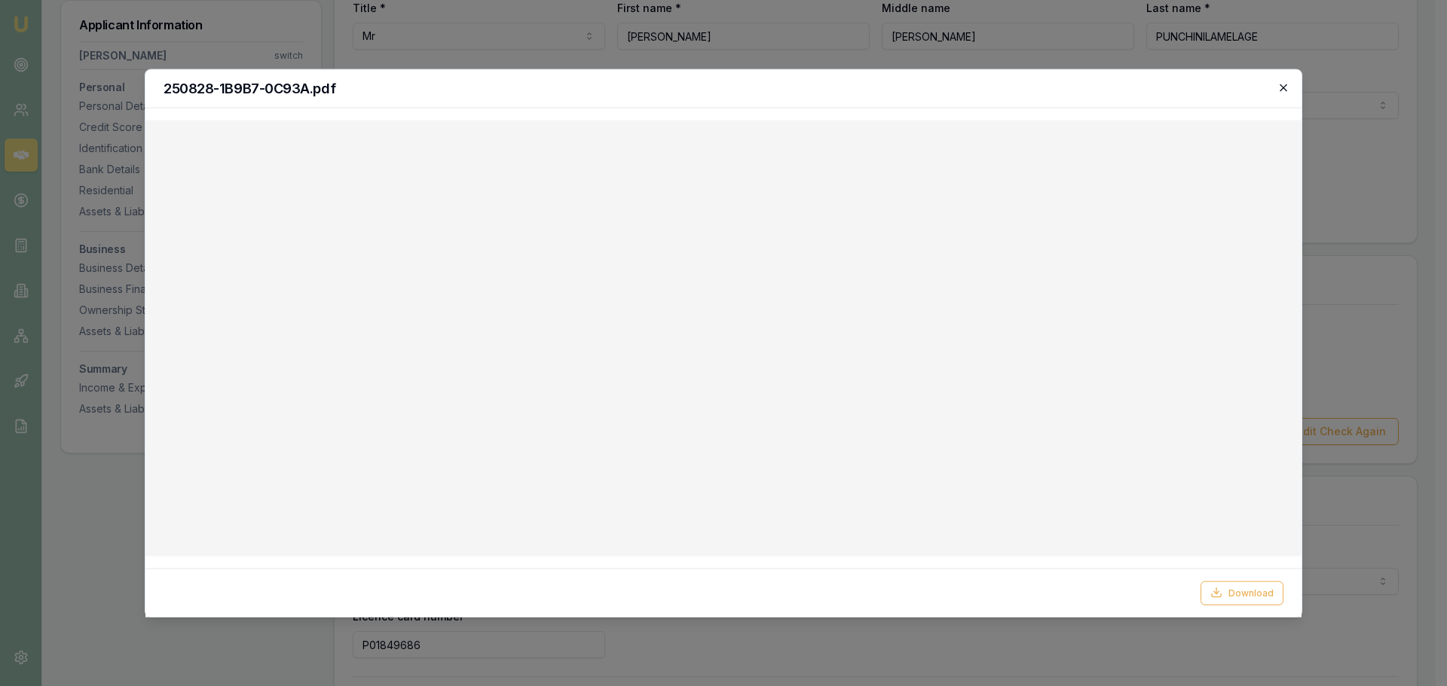
click at [1279, 90] on icon "button" at bounding box center [1283, 87] width 12 height 12
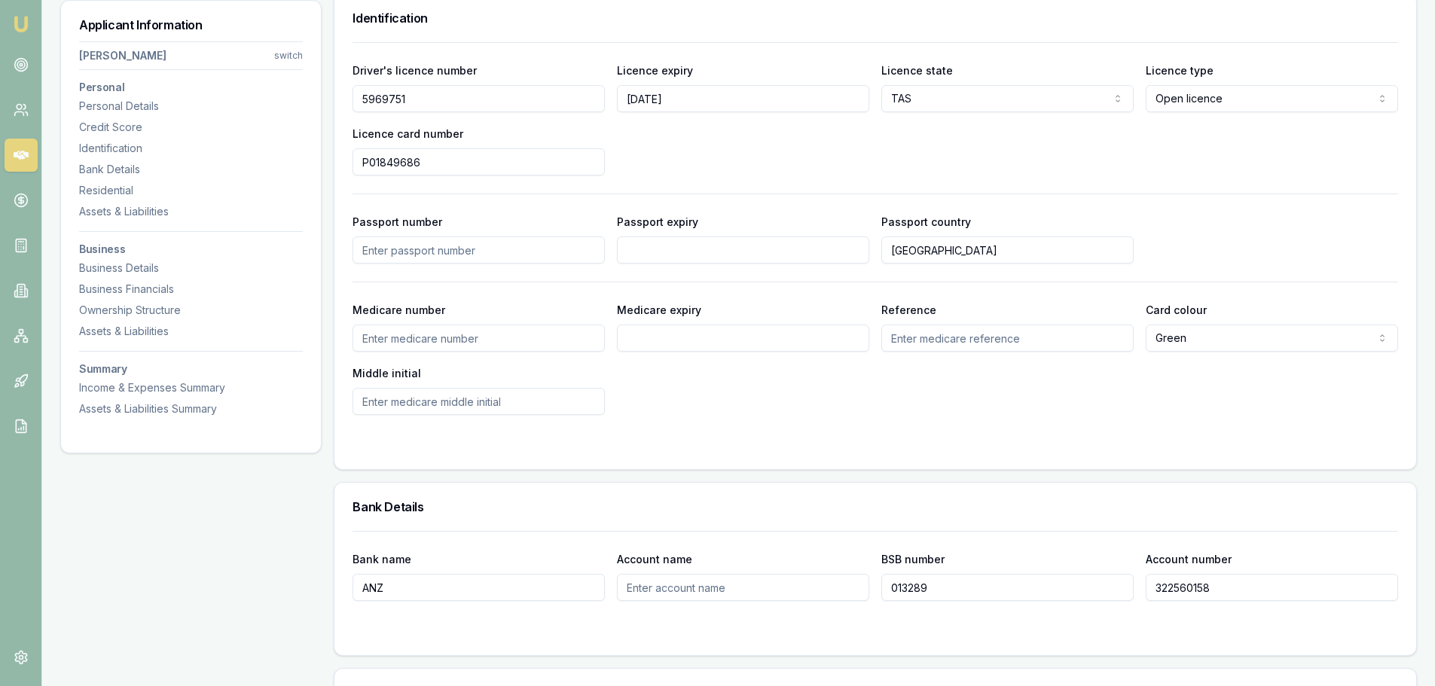
scroll to position [829, 0]
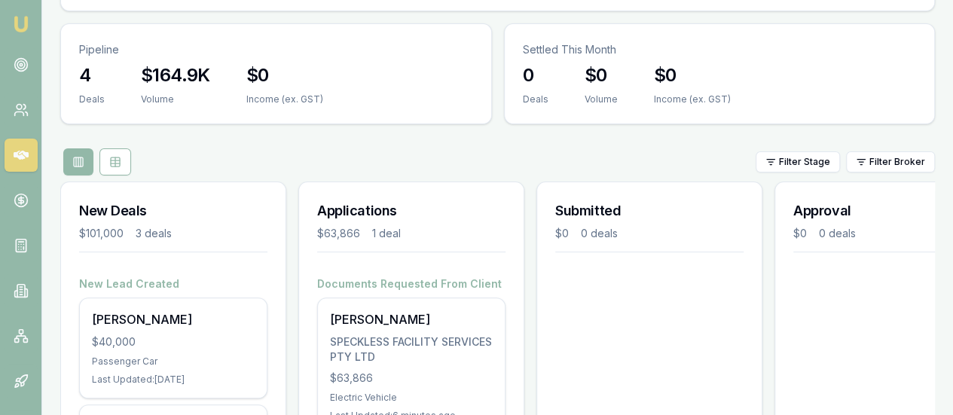
scroll to position [151, 0]
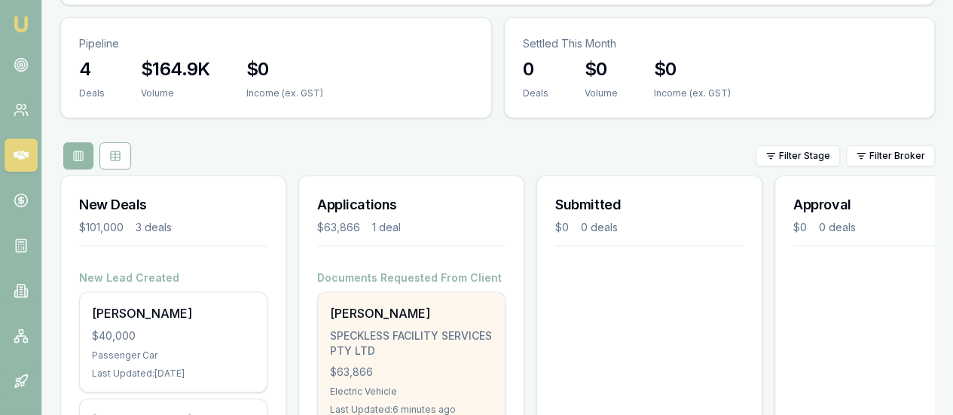
click at [383, 292] on div "[PERSON_NAME] PUNCHINILAMELAGE SPECKLESS FACILITY SERVICES PTY LTD $63,866 Elec…" at bounding box center [411, 360] width 187 height 136
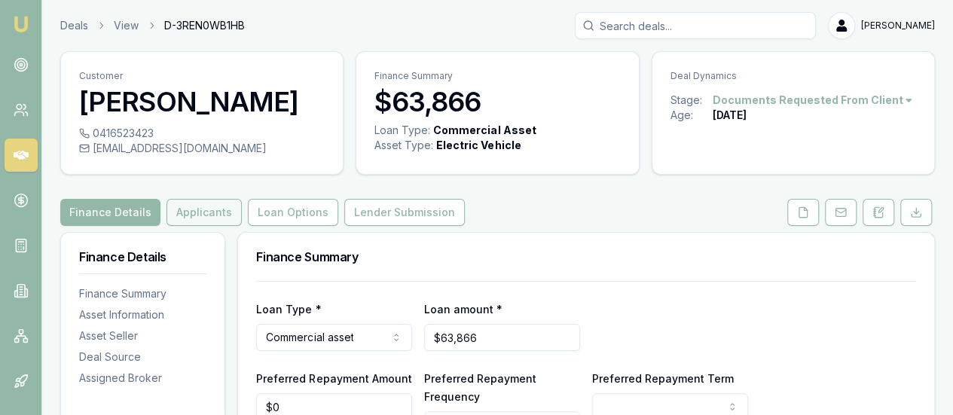
click at [199, 226] on button "Applicants" at bounding box center [204, 212] width 75 height 27
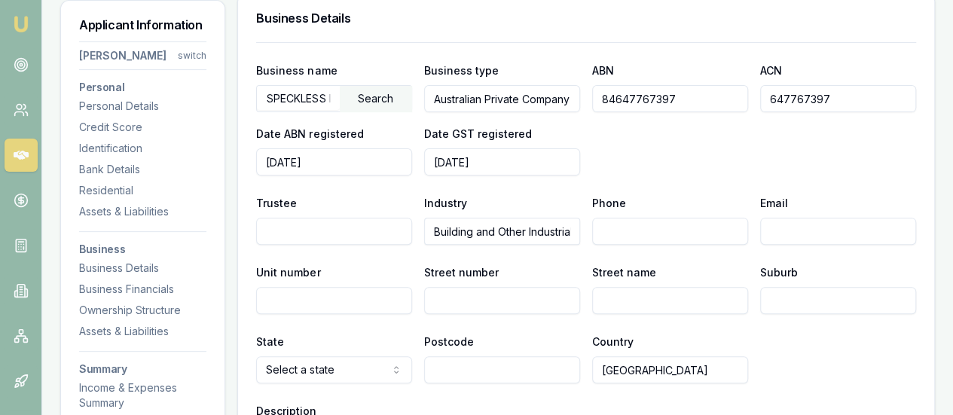
scroll to position [3014, 0]
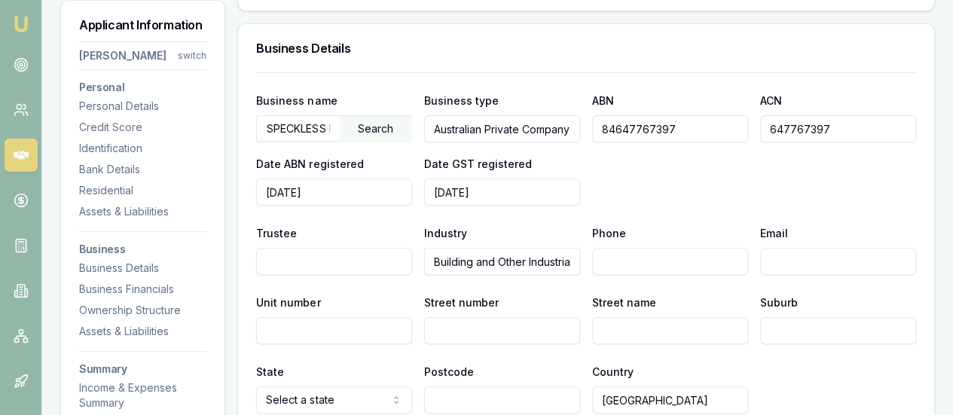
drag, startPoint x: 692, startPoint y: 155, endPoint x: 427, endPoint y: 145, distance: 265.4
click at [428, 145] on div "Business name SPECKLESS FACILITY SERVICES PTY LTD Search Business type Australi…" at bounding box center [586, 148] width 660 height 115
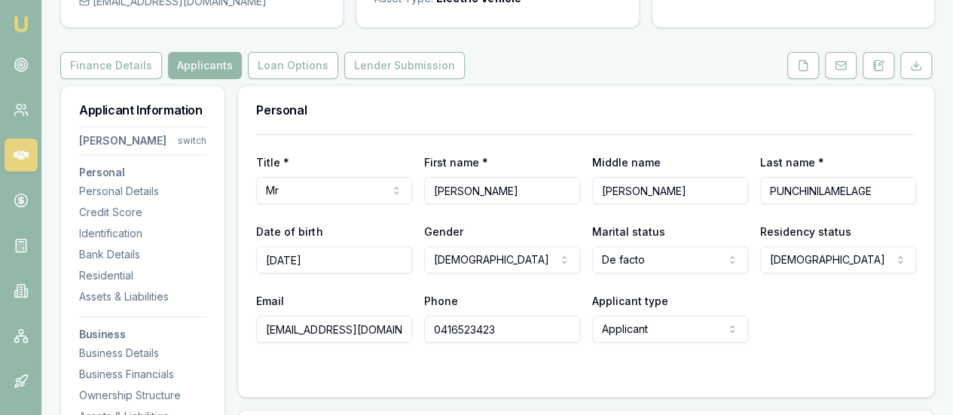
scroll to position [0, 0]
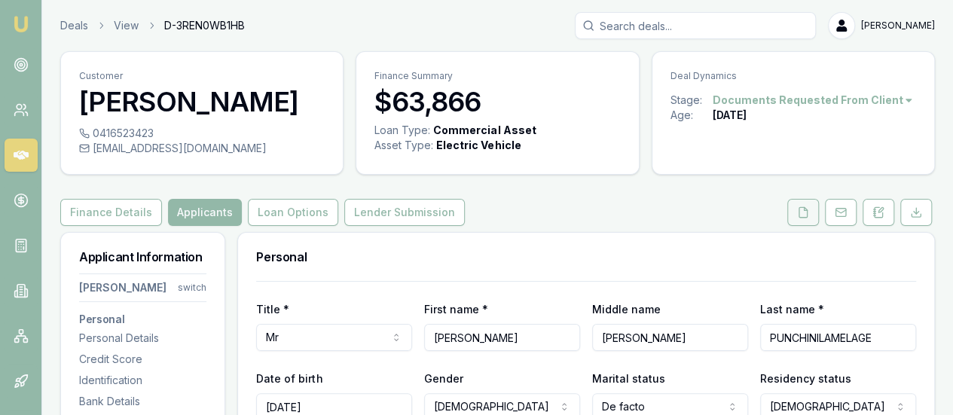
click at [803, 219] on icon at bounding box center [803, 212] width 12 height 12
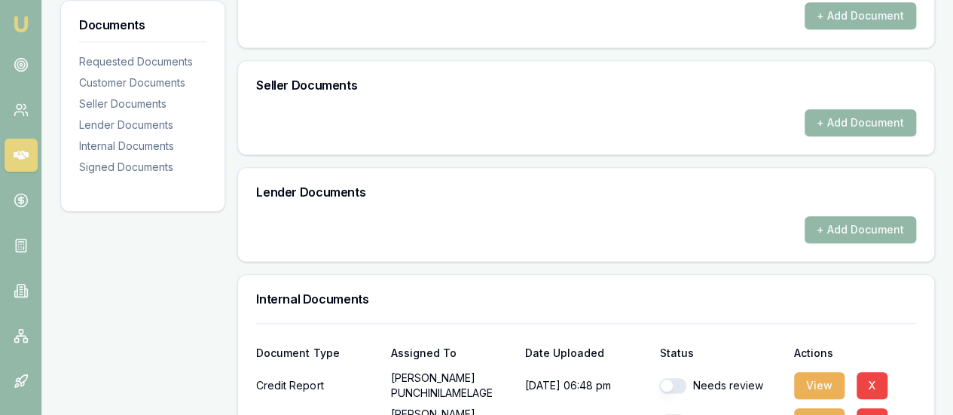
scroll to position [965, 0]
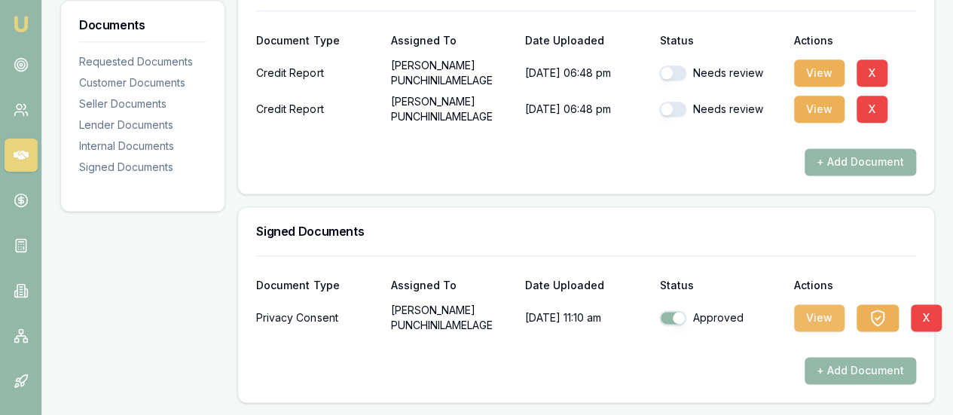
click at [809, 317] on button "View" at bounding box center [819, 317] width 50 height 27
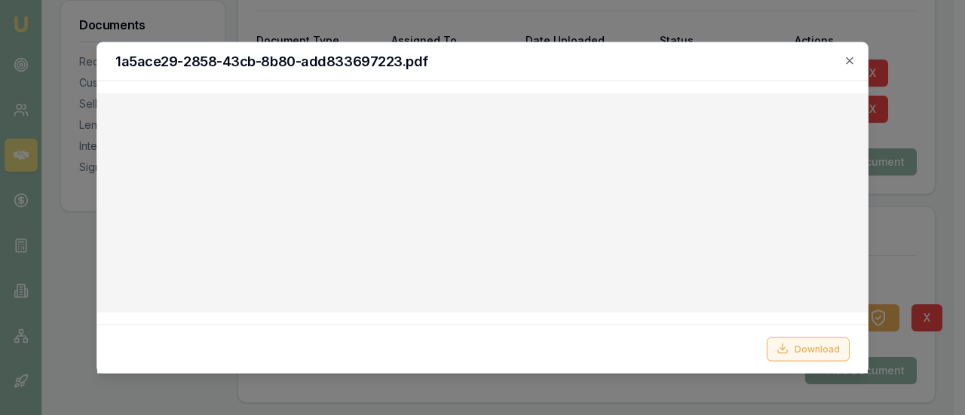
click at [796, 350] on button "Download" at bounding box center [807, 349] width 83 height 24
click at [561, 63] on h2 "1a5ace29-2858-43cb-8b80-add833697223.pdf" at bounding box center [482, 61] width 734 height 14
click at [848, 58] on icon "button" at bounding box center [848, 60] width 7 height 7
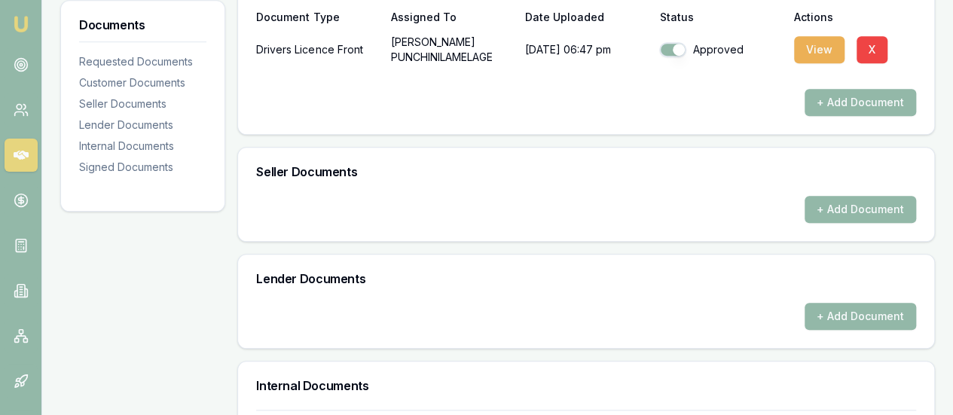
scroll to position [136, 0]
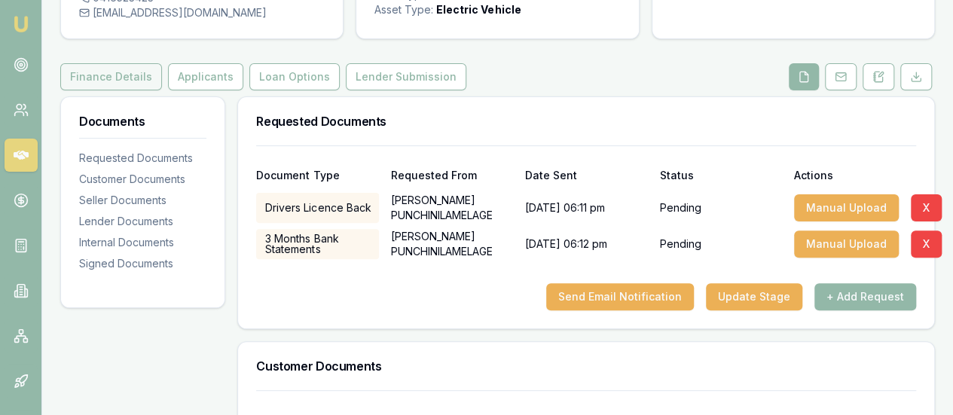
click at [102, 90] on button "Finance Details" at bounding box center [111, 76] width 102 height 27
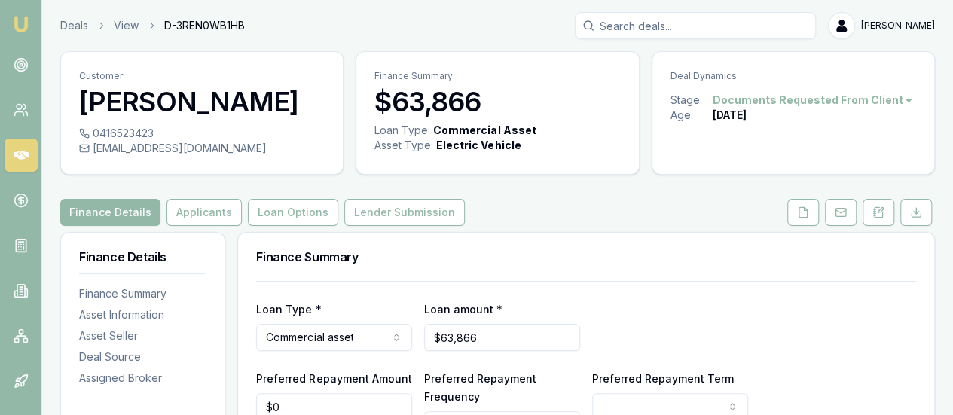
scroll to position [226, 0]
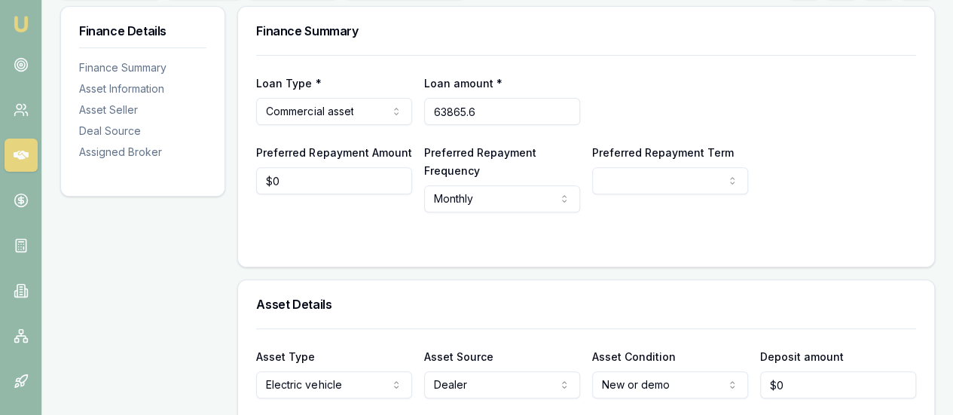
drag, startPoint x: 501, startPoint y: 142, endPoint x: 436, endPoint y: 140, distance: 65.6
click at [436, 125] on input "63865.6" at bounding box center [502, 111] width 156 height 27
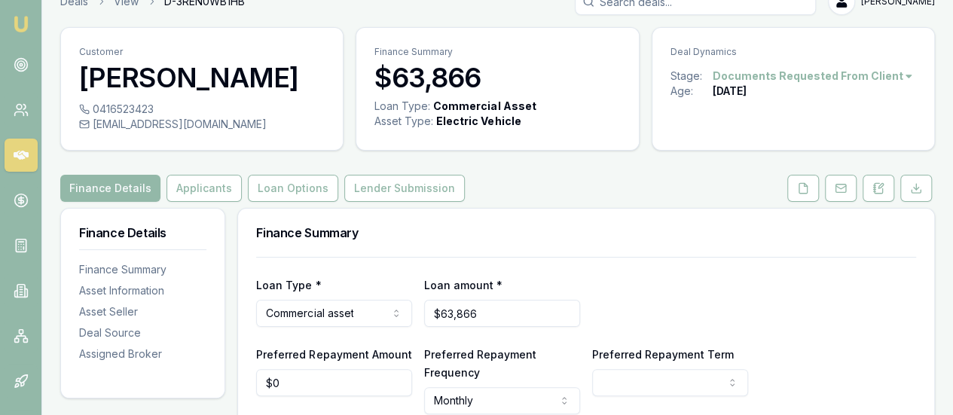
scroll to position [0, 0]
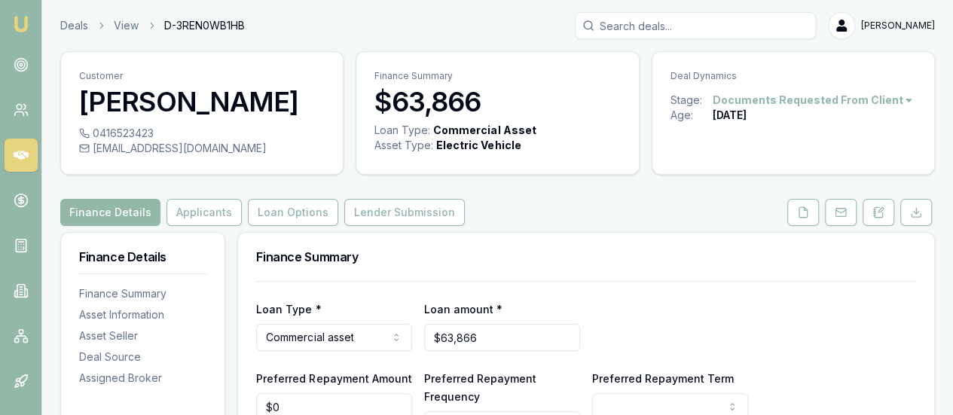
type input "$63,866"
drag, startPoint x: 246, startPoint y: 182, endPoint x: 219, endPoint y: 178, distance: 27.5
click at [219, 156] on div "[EMAIL_ADDRESS][DOMAIN_NAME]" at bounding box center [202, 148] width 246 height 15
copy div "[EMAIL_ADDRESS][DOMAIN_NAME]"
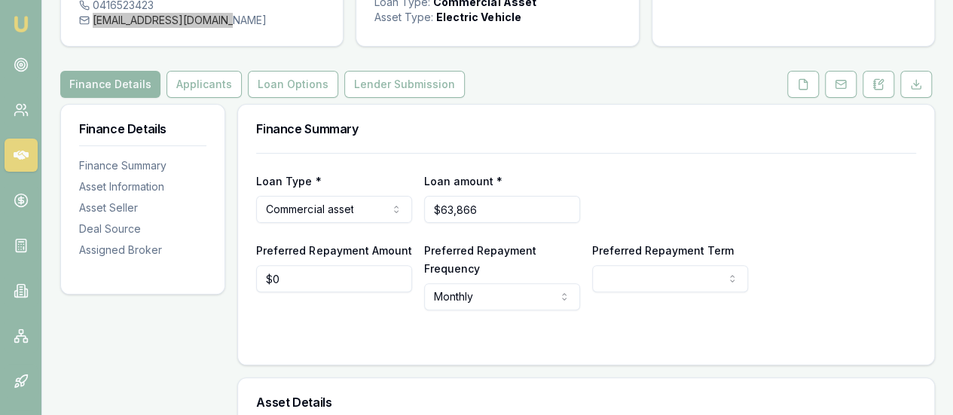
scroll to position [99, 0]
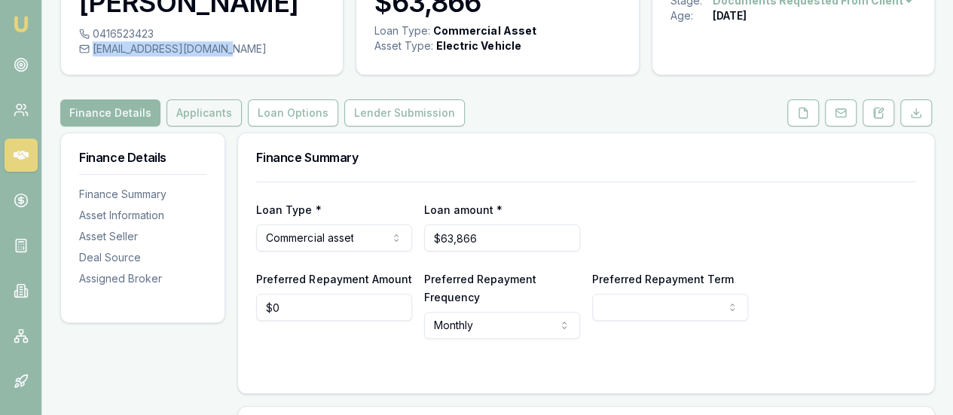
click at [208, 127] on button "Applicants" at bounding box center [204, 112] width 75 height 27
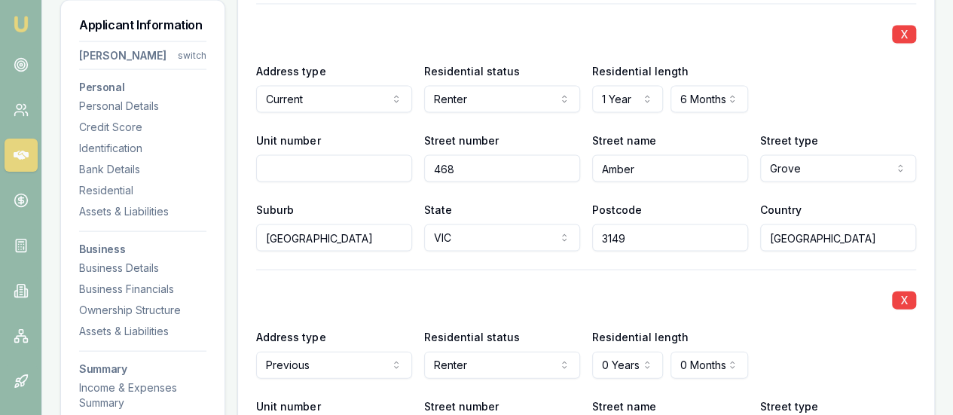
scroll to position [1507, 0]
